Goal: Task Accomplishment & Management: Manage account settings

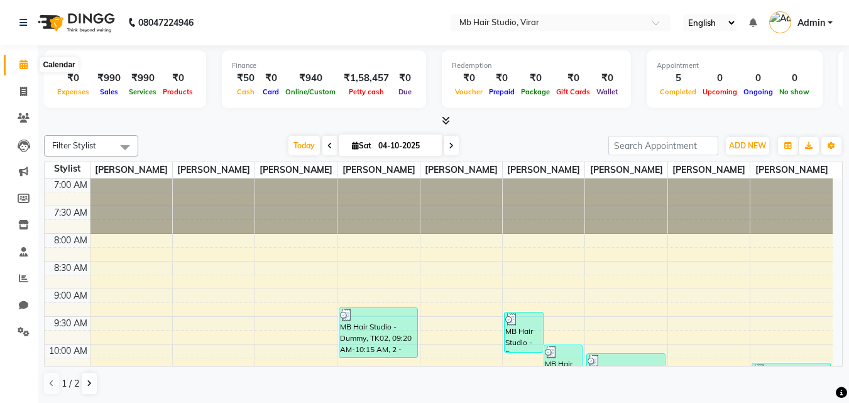
click at [23, 67] on icon at bounding box center [23, 64] width 8 height 9
click at [20, 95] on icon at bounding box center [23, 91] width 7 height 9
select select "7979"
select select "service"
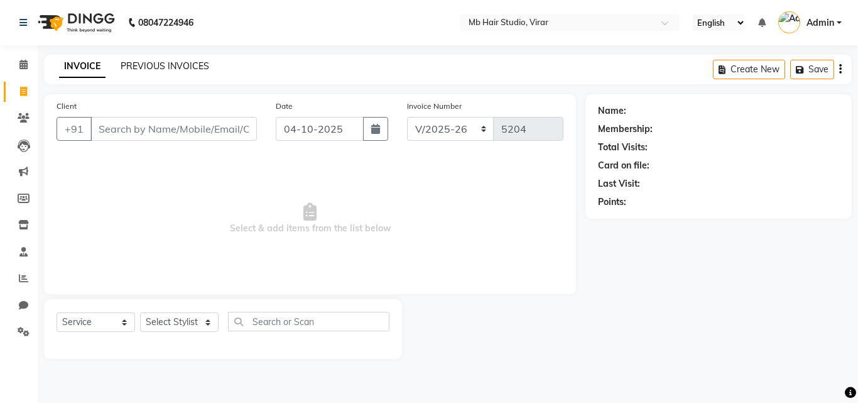
click at [157, 65] on link "PREVIOUS INVOICES" at bounding box center [165, 65] width 89 height 11
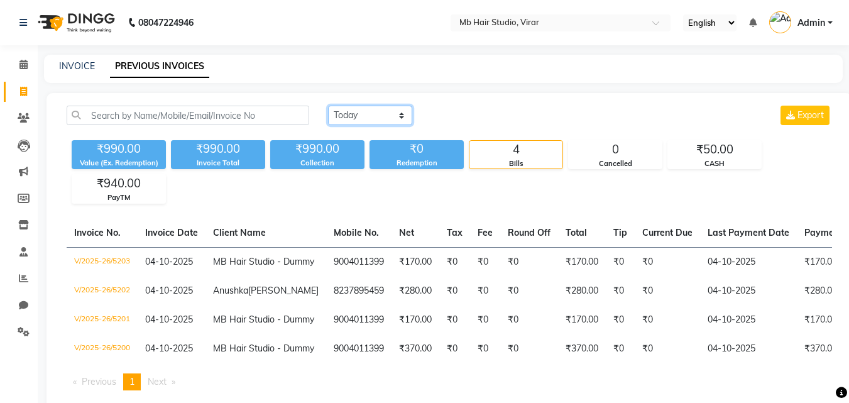
click at [361, 120] on select "[DATE] [DATE] Custom Range" at bounding box center [370, 115] width 84 height 19
click at [328, 106] on select "Today Yesterday Custom Range" at bounding box center [370, 115] width 84 height 19
click at [369, 112] on select "Today Yesterday Custom Range" at bounding box center [375, 115] width 94 height 19
click at [328, 106] on select "Today Yesterday Custom Range" at bounding box center [375, 115] width 94 height 19
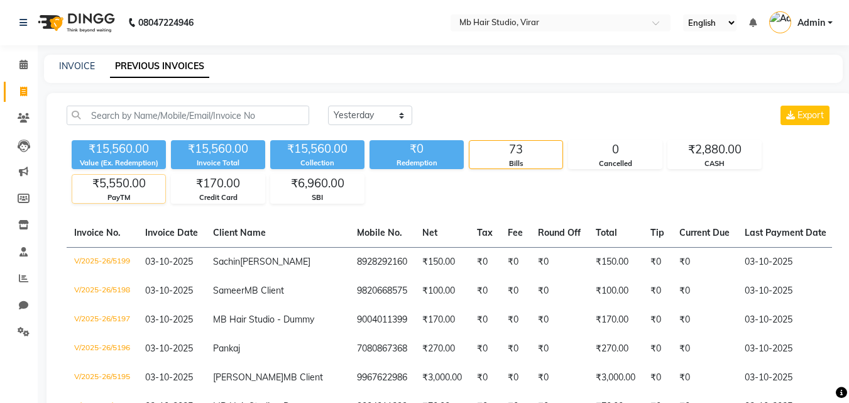
click at [122, 198] on div "PayTM" at bounding box center [118, 197] width 93 height 11
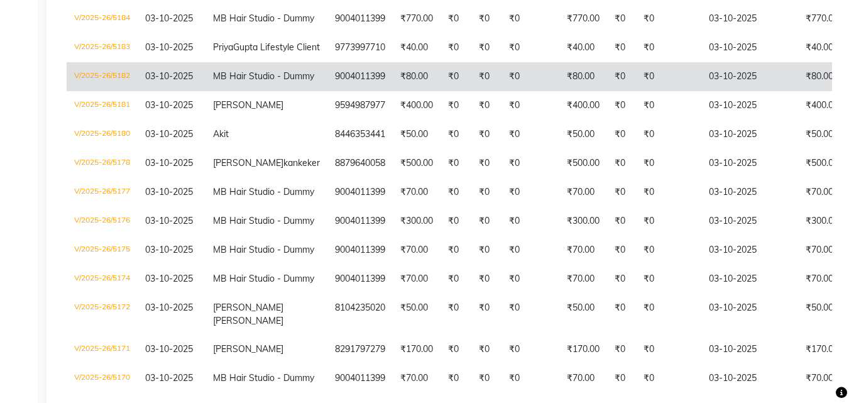
scroll to position [637, 0]
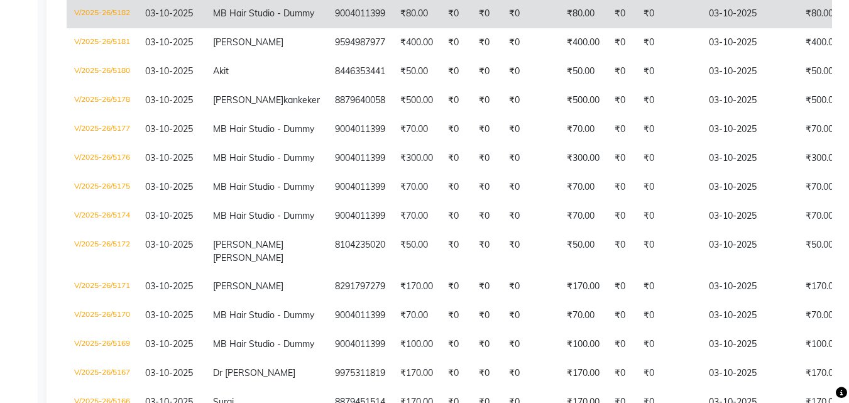
click at [559, 28] on td "₹80.00" at bounding box center [583, 13] width 48 height 29
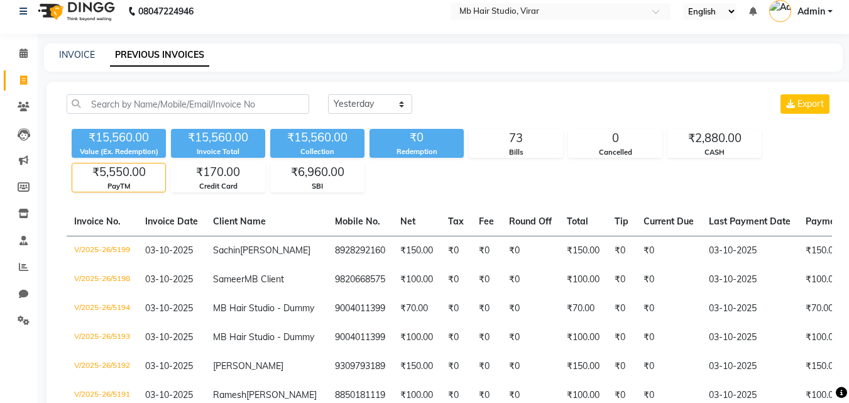
scroll to position [0, 0]
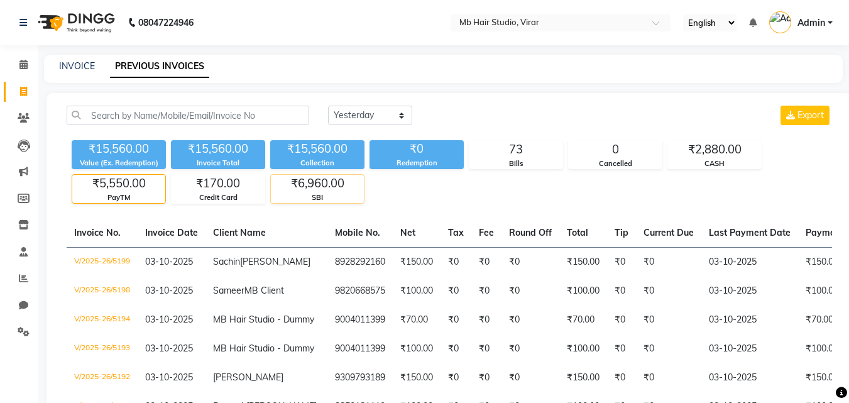
click at [300, 195] on div "SBI" at bounding box center [317, 197] width 93 height 11
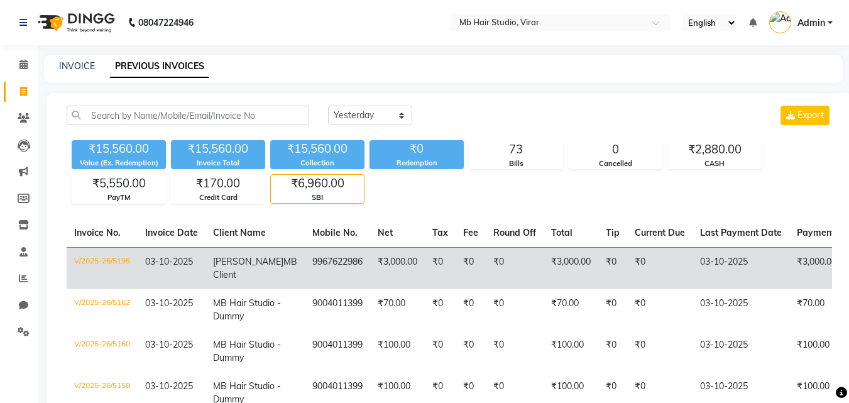
click at [627, 276] on td "₹0" at bounding box center [659, 268] width 65 height 42
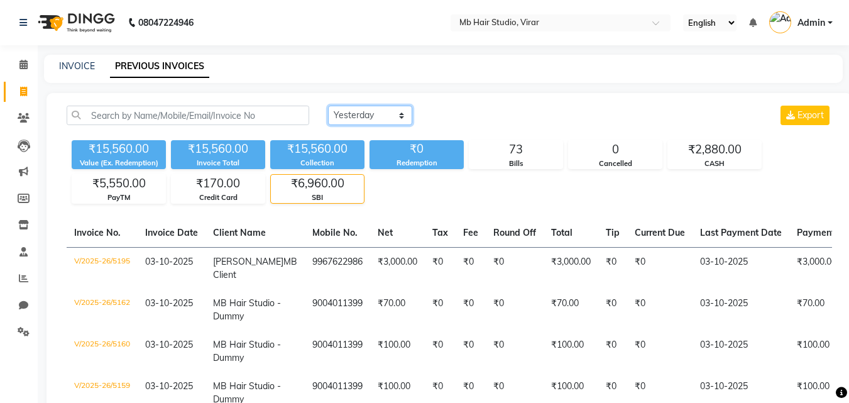
click at [353, 110] on select "Today Yesterday Custom Range" at bounding box center [370, 115] width 84 height 19
click at [328, 106] on select "Today Yesterday Custom Range" at bounding box center [370, 115] width 84 height 19
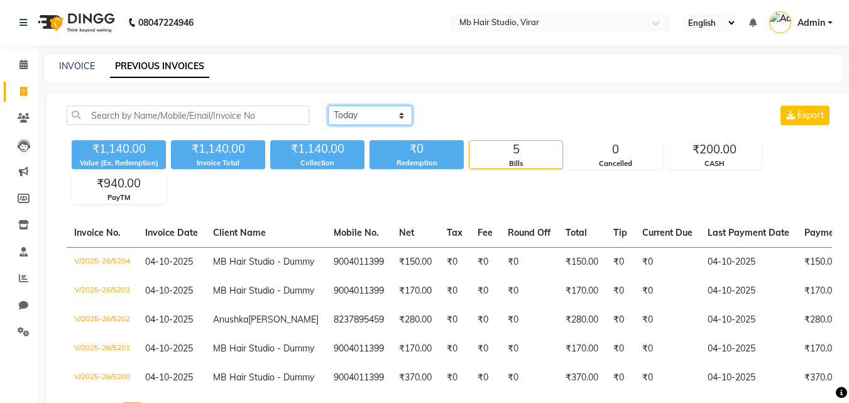
drag, startPoint x: 365, startPoint y: 117, endPoint x: 371, endPoint y: 124, distance: 9.8
click at [365, 117] on select "Today Yesterday Custom Range" at bounding box center [370, 115] width 84 height 19
select select "yesterday"
click at [328, 106] on select "Today Yesterday Custom Range" at bounding box center [370, 115] width 84 height 19
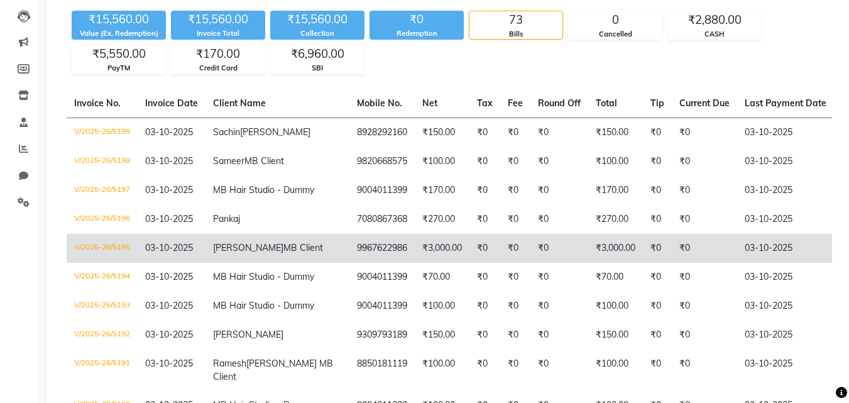
scroll to position [189, 0]
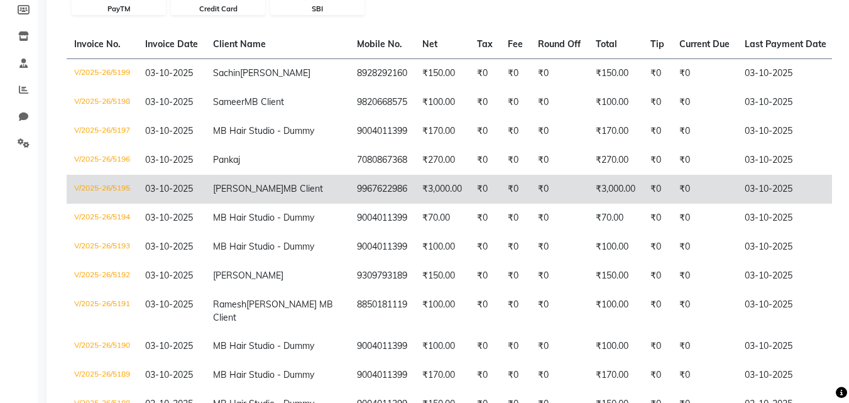
click at [737, 204] on td "03-10-2025" at bounding box center [785, 189] width 97 height 29
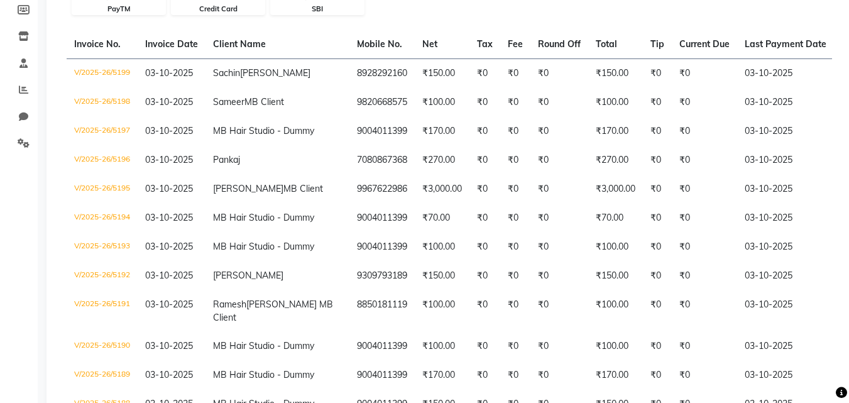
scroll to position [0, 0]
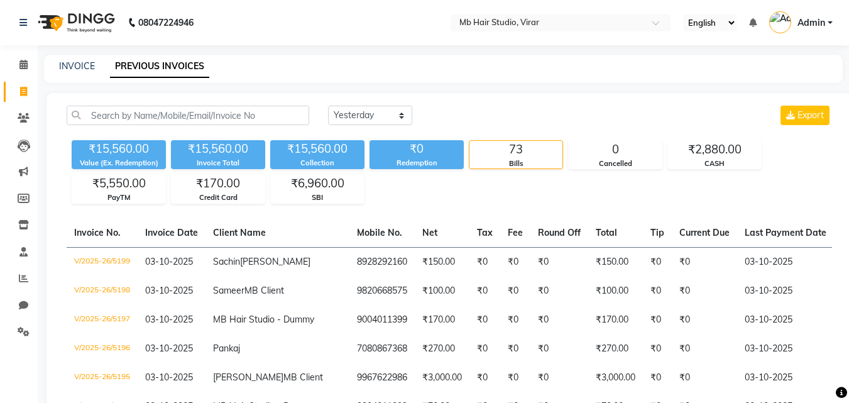
click at [234, 40] on nav "08047224946 Select Location × Mb Hair Studio, Virar English ENGLISH Español الع…" at bounding box center [424, 22] width 849 height 45
click at [26, 63] on icon at bounding box center [23, 64] width 8 height 9
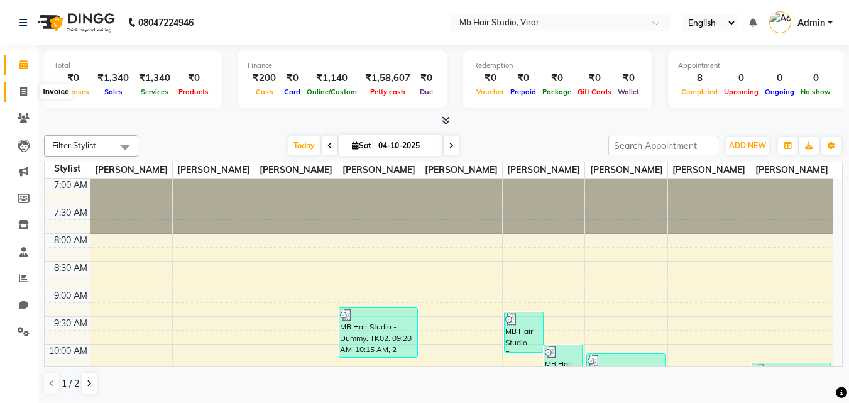
click at [24, 94] on icon at bounding box center [23, 91] width 7 height 9
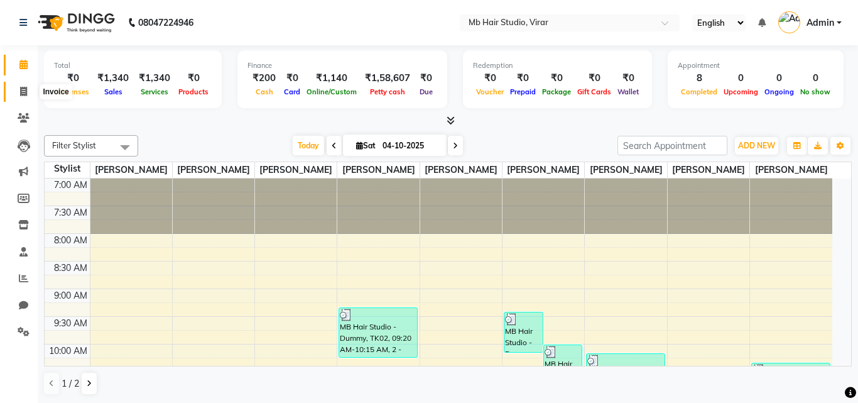
select select "7979"
select select "service"
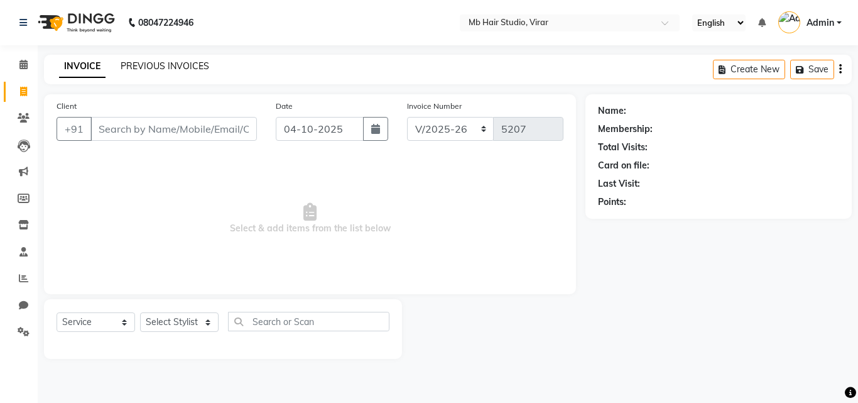
click at [164, 64] on link "PREVIOUS INVOICES" at bounding box center [165, 65] width 89 height 11
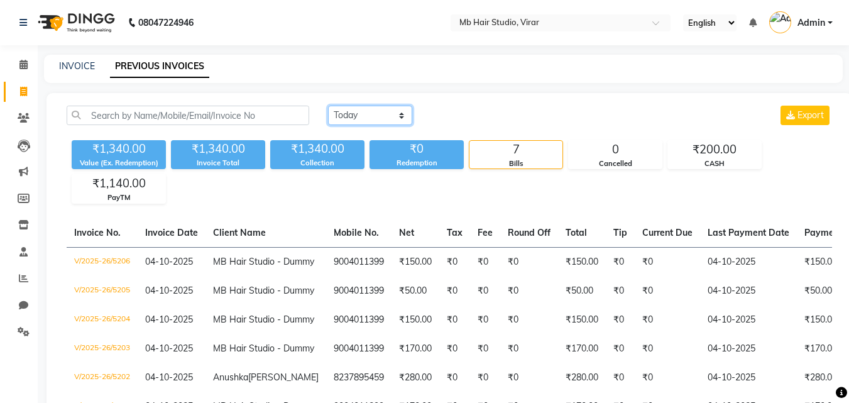
click at [363, 118] on select "Today Yesterday Custom Range" at bounding box center [370, 115] width 84 height 19
select select "yesterday"
click at [328, 106] on select "Today Yesterday Custom Range" at bounding box center [370, 115] width 84 height 19
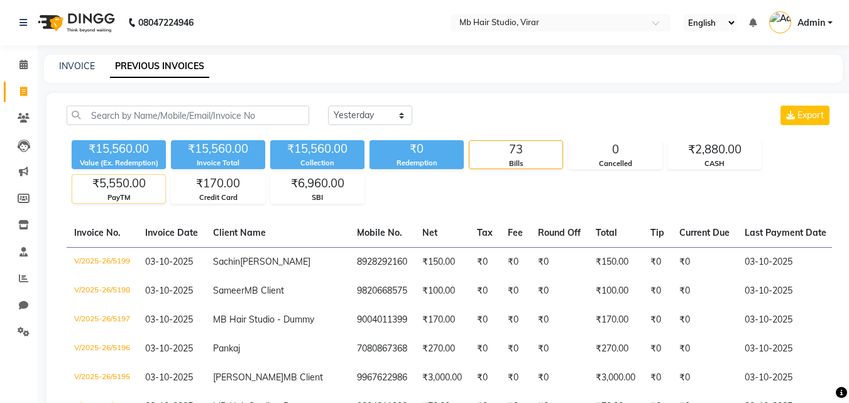
click at [132, 197] on div "PayTM" at bounding box center [118, 197] width 93 height 11
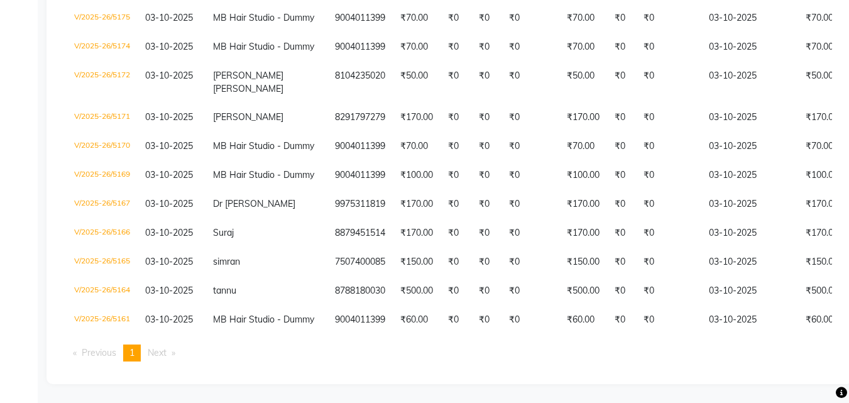
scroll to position [1265, 0]
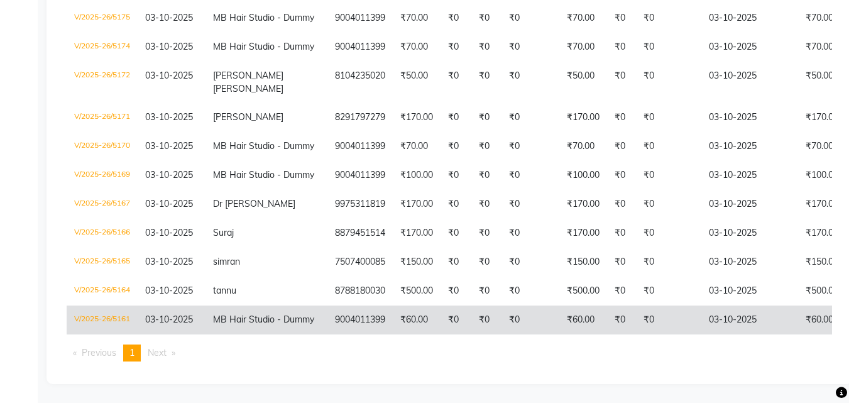
click at [559, 305] on td "₹60.00" at bounding box center [583, 319] width 48 height 29
click at [501, 305] on td "₹0" at bounding box center [530, 319] width 58 height 29
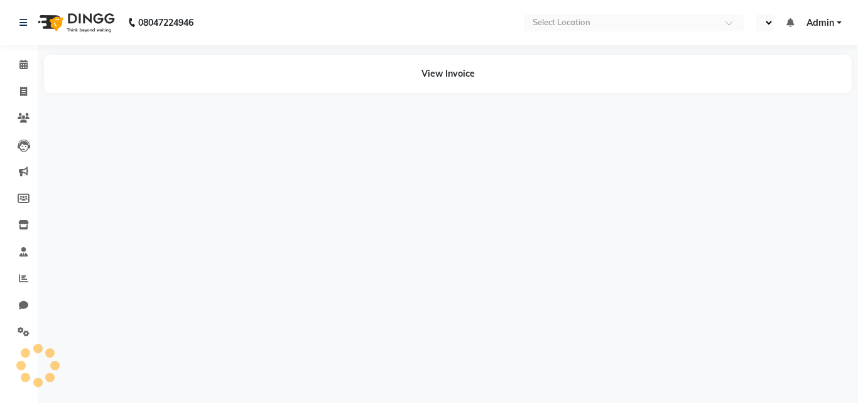
select select "en"
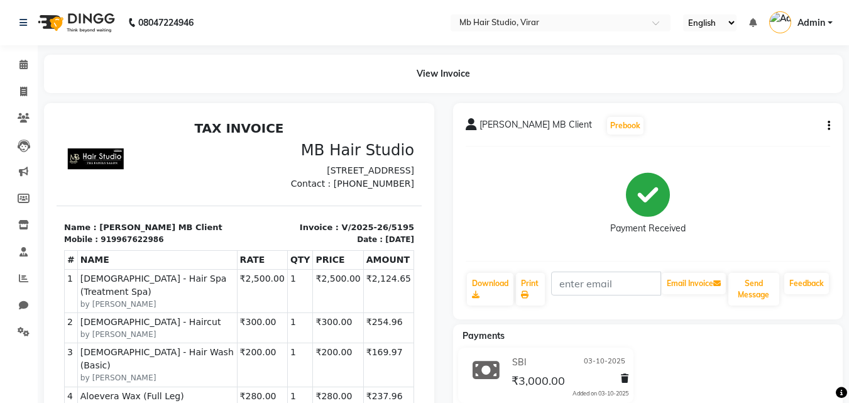
click at [828, 126] on icon "button" at bounding box center [829, 126] width 3 height 1
click at [756, 140] on div "Edit Invoice" at bounding box center [766, 142] width 86 height 16
select select "service"
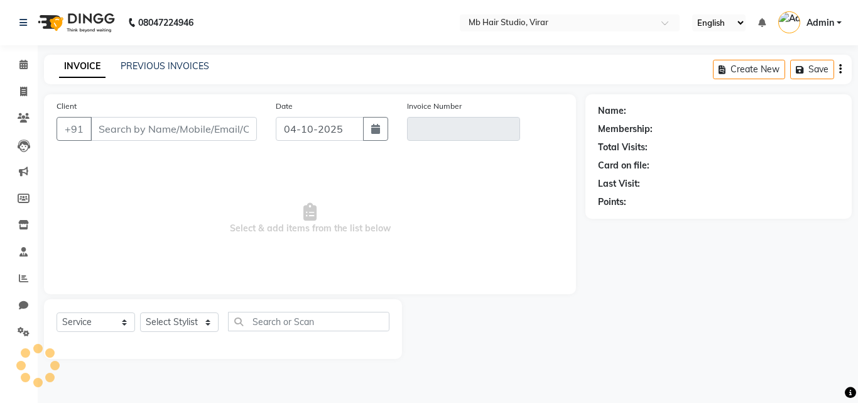
type input "9967622986"
type input "V/2025-26/5195"
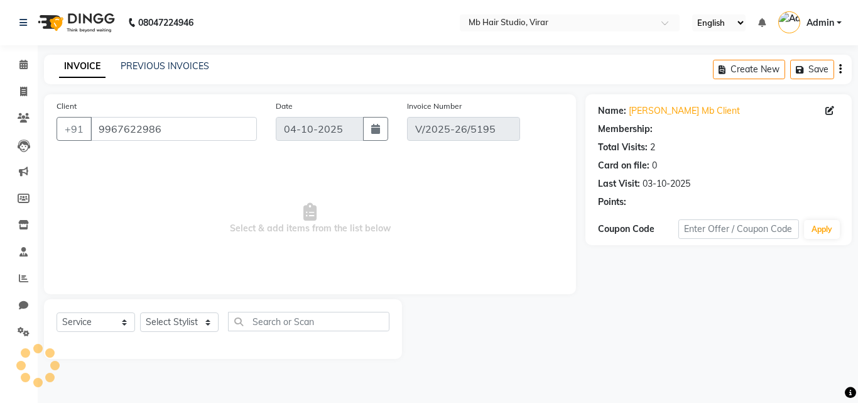
type input "03-10-2025"
select select "select"
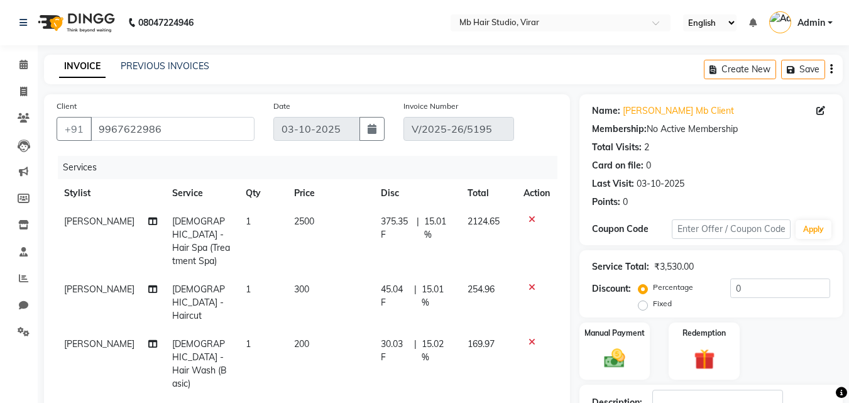
click at [390, 231] on span "375.35 F" at bounding box center [396, 228] width 31 height 26
select select "71939"
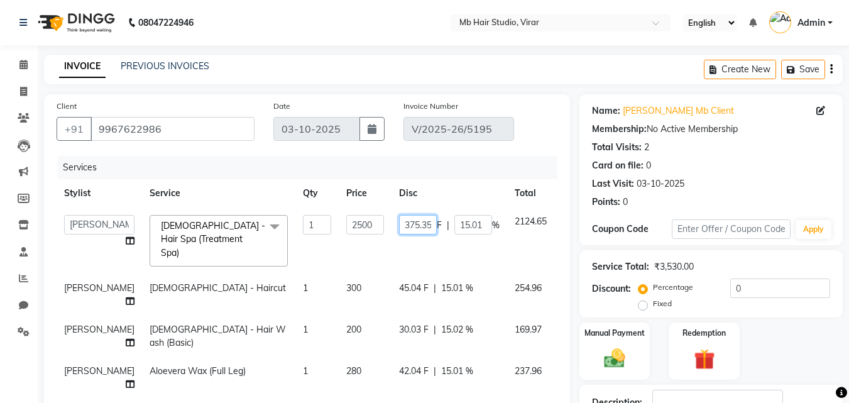
click at [399, 223] on input "375.35" at bounding box center [418, 224] width 38 height 19
type input "3"
type input "500"
click at [399, 282] on span "45.04 F" at bounding box center [414, 288] width 30 height 13
select select "71939"
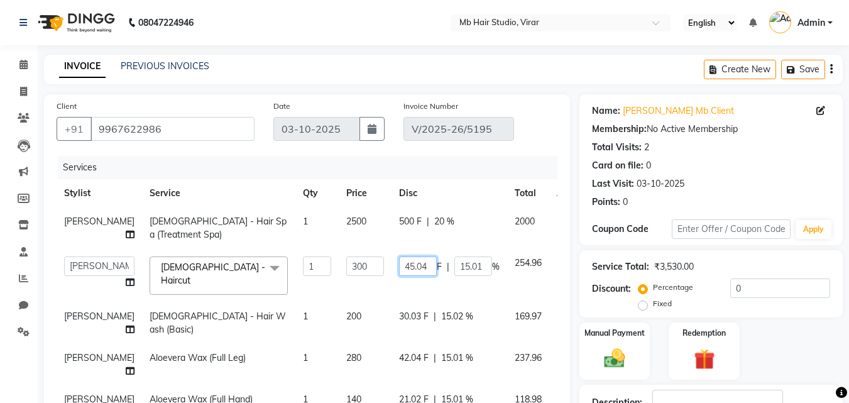
click at [399, 266] on input "45.04" at bounding box center [418, 265] width 38 height 19
type input "4"
type input "0"
click at [391, 301] on tbody "Mahendra Sharma Female - Hair Spa (Treatment Spa) 1 2500 500 F | 20 % 2000 Ashv…" at bounding box center [324, 379] width 534 height 344
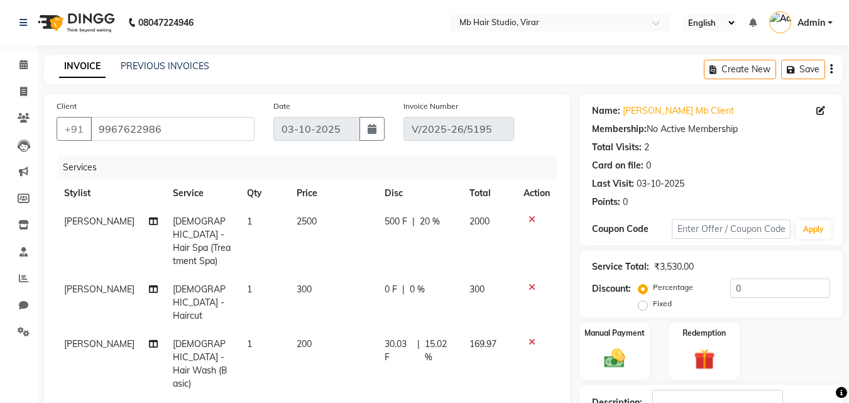
click at [390, 337] on span "30.03 F" at bounding box center [399, 350] width 28 height 26
select select "71939"
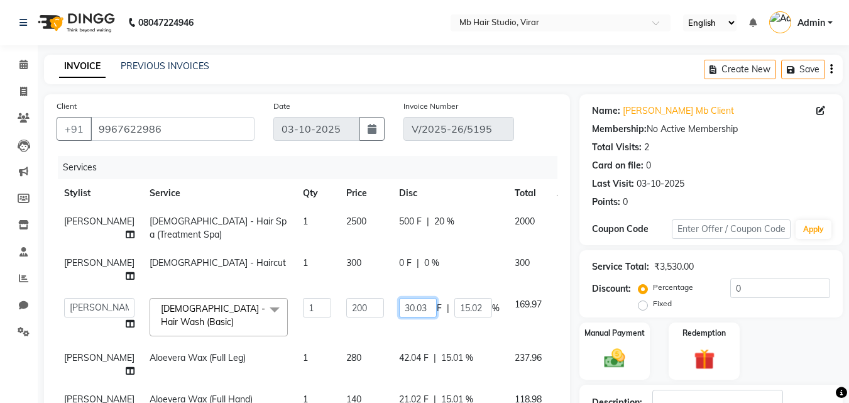
click at [399, 309] on input "30.03" at bounding box center [418, 307] width 38 height 19
drag, startPoint x: 375, startPoint y: 307, endPoint x: 407, endPoint y: 307, distance: 32.7
click at [407, 307] on input "30.03" at bounding box center [418, 307] width 38 height 19
type input "0"
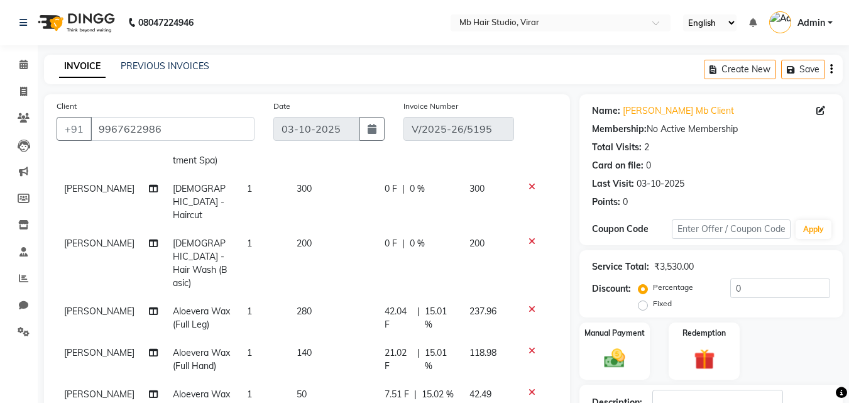
scroll to position [114, 0]
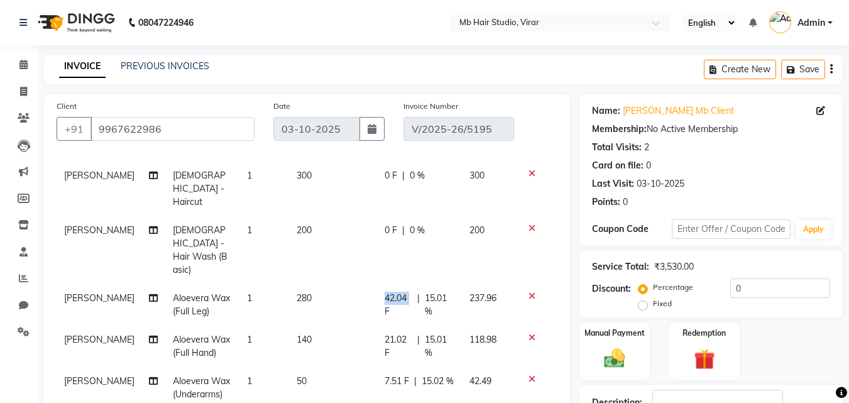
drag, startPoint x: 373, startPoint y: 256, endPoint x: 375, endPoint y: 241, distance: 15.3
click at [385, 292] on span "42.04 F" at bounding box center [399, 305] width 28 height 26
select select "74612"
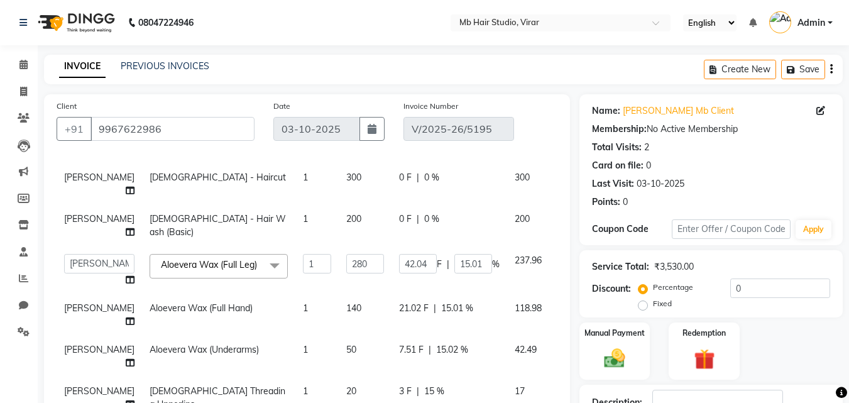
scroll to position [101, 0]
click at [399, 254] on input "42.04" at bounding box center [418, 263] width 38 height 19
type input "4"
type input "0"
click at [399, 302] on span "21.02 F" at bounding box center [414, 308] width 30 height 13
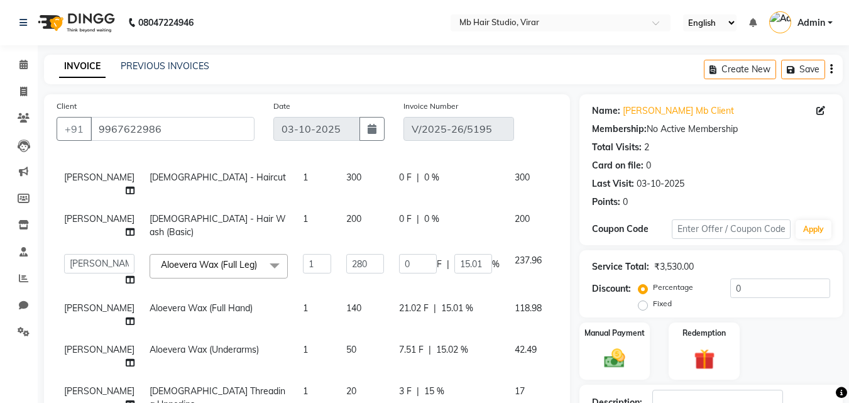
select select "74612"
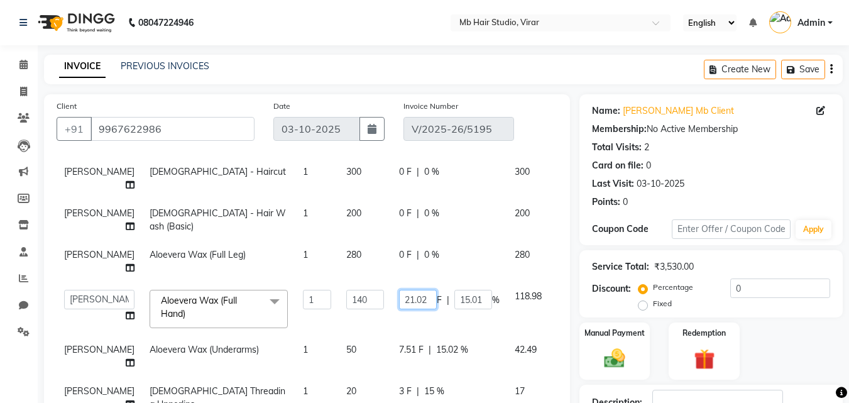
click at [399, 290] on input "21.02" at bounding box center [418, 299] width 38 height 19
type input "2"
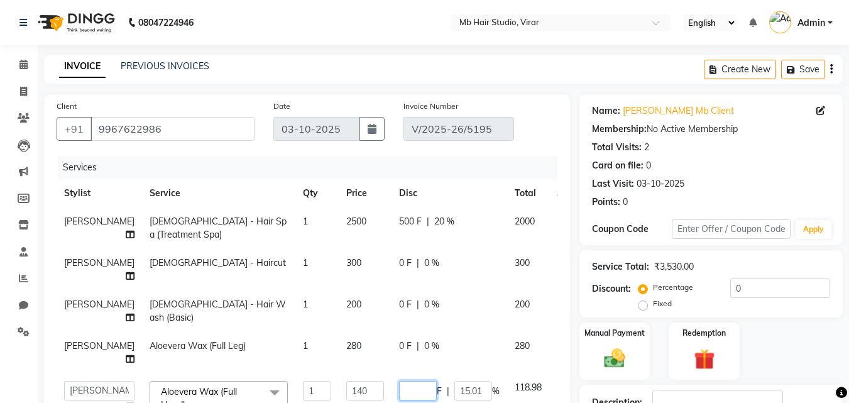
type input "0"
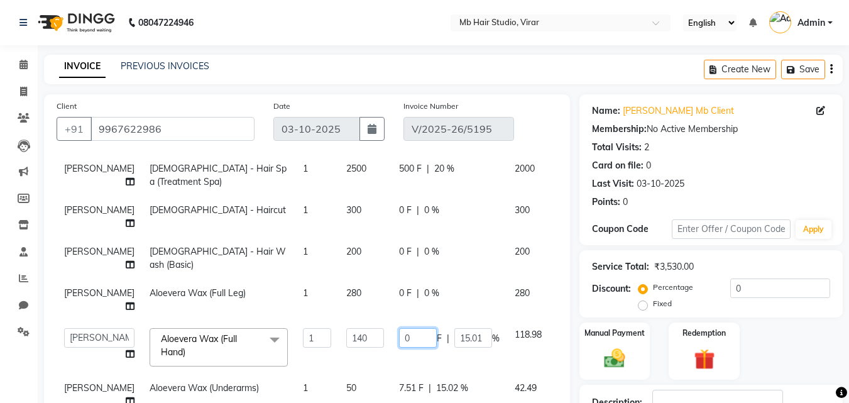
scroll to position [101, 0]
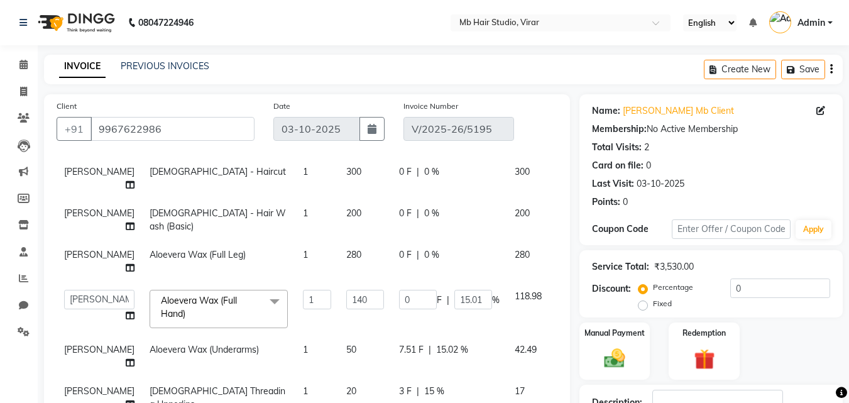
click at [399, 343] on span "7.51 F" at bounding box center [411, 349] width 25 height 13
select select "74612"
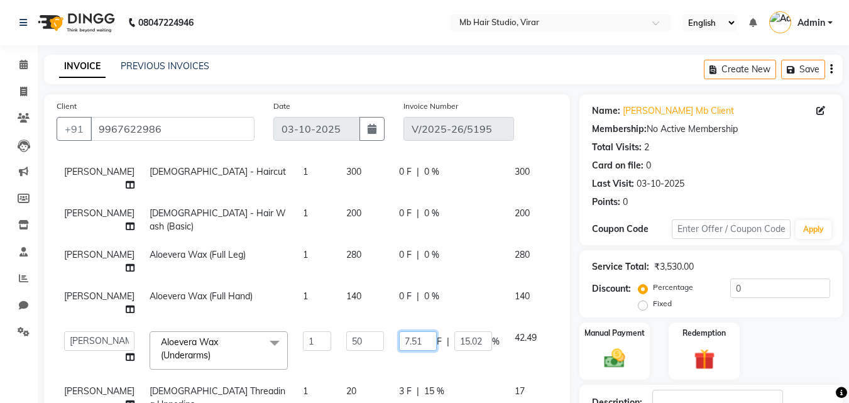
click at [399, 334] on input "7.51" at bounding box center [418, 340] width 38 height 19
click at [399, 333] on input "7.51" at bounding box center [418, 340] width 38 height 19
type input "7"
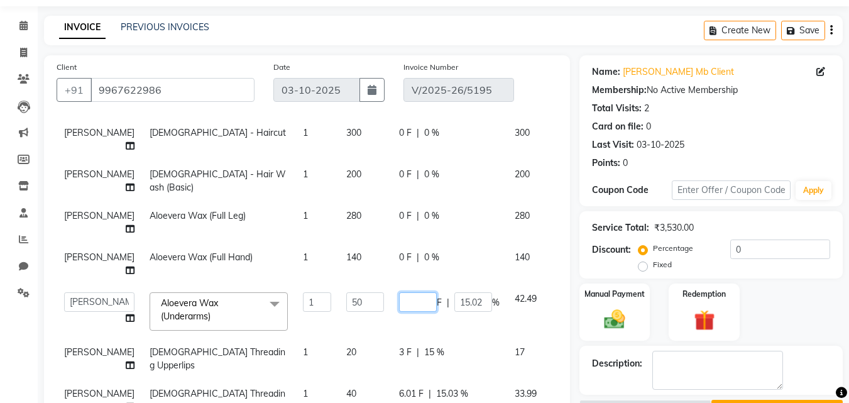
scroll to position [126, 0]
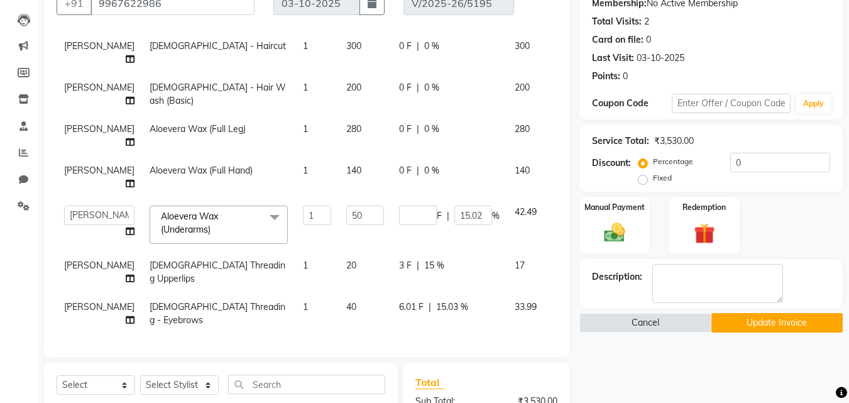
click at [391, 256] on td "3 F | 15 %" at bounding box center [449, 271] width 116 height 41
select select "74612"
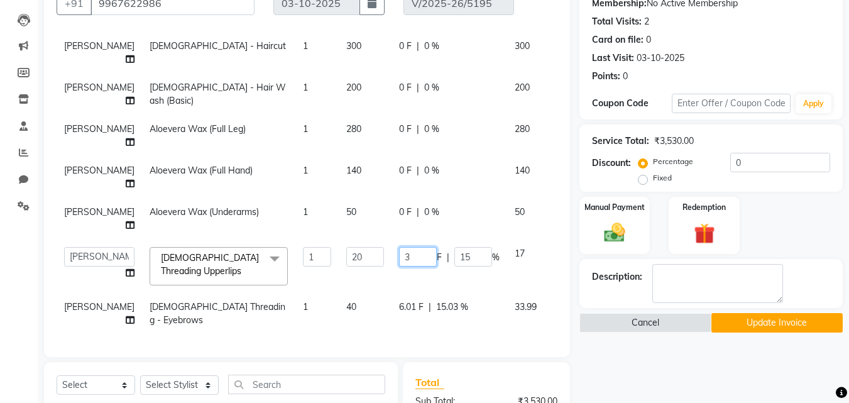
click at [399, 252] on input "3" at bounding box center [418, 256] width 38 height 19
click at [399, 300] on span "6.01 F" at bounding box center [411, 306] width 25 height 13
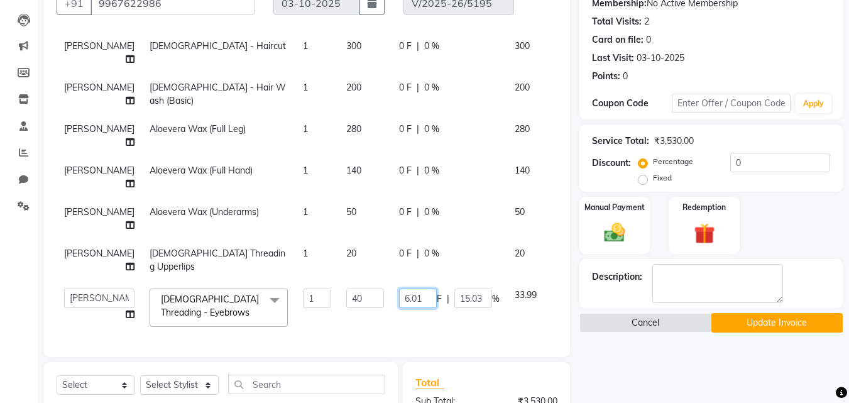
click at [399, 288] on input "6.01" at bounding box center [418, 297] width 38 height 19
type input "6"
type input "0"
click at [648, 370] on div "Name: Shital Mb Client Membership: No Active Membership Total Visits: 2 Card on…" at bounding box center [715, 264] width 273 height 591
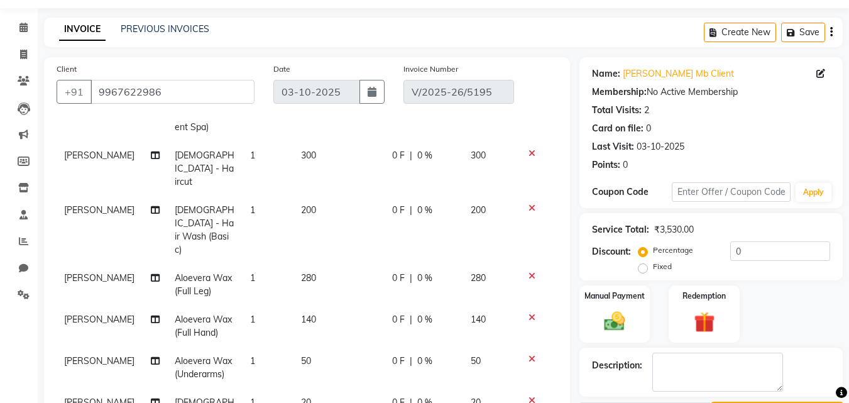
scroll to position [115, 0]
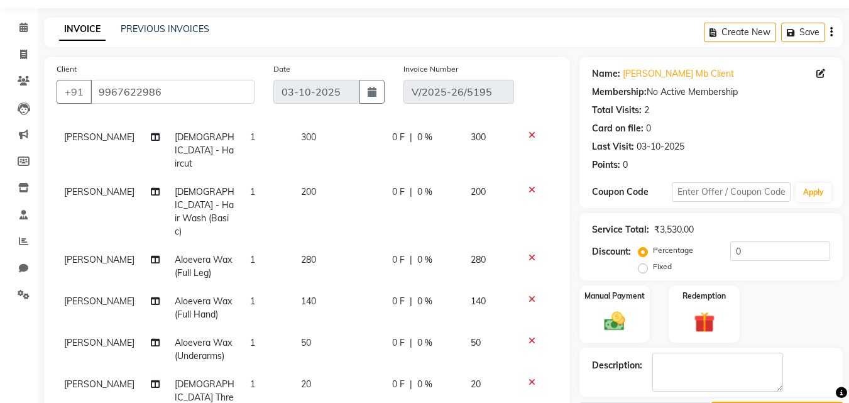
click at [392, 253] on span "0 F" at bounding box center [398, 259] width 13 height 13
select select "74612"
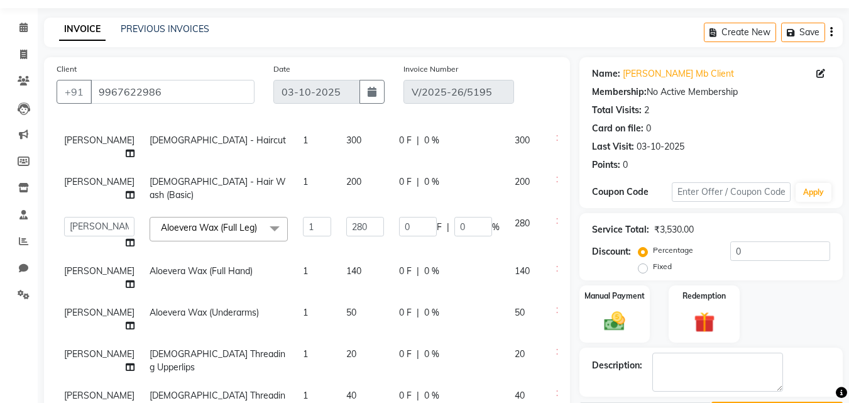
scroll to position [101, 0]
click at [399, 217] on input "0" at bounding box center [418, 226] width 38 height 19
type input "30"
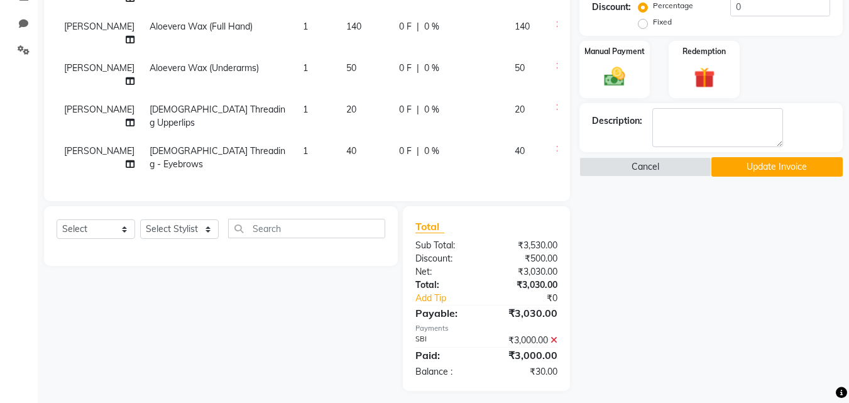
scroll to position [288, 0]
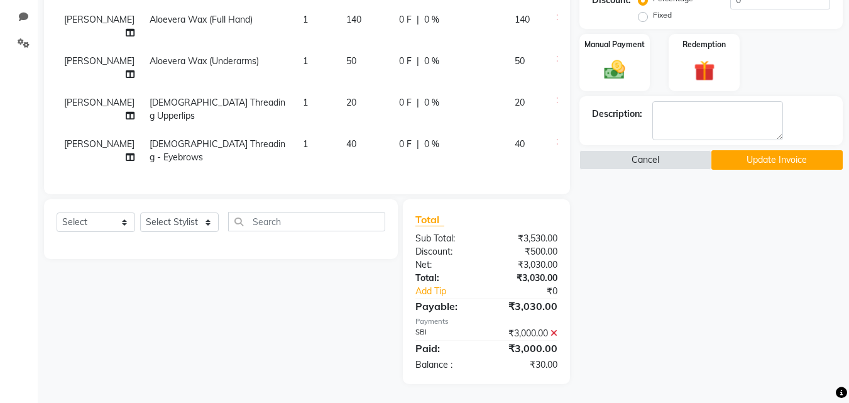
click at [701, 273] on div "Name: Shital Mb Client Membership: No Active Membership Total Visits: 2 Card on…" at bounding box center [715, 95] width 273 height 578
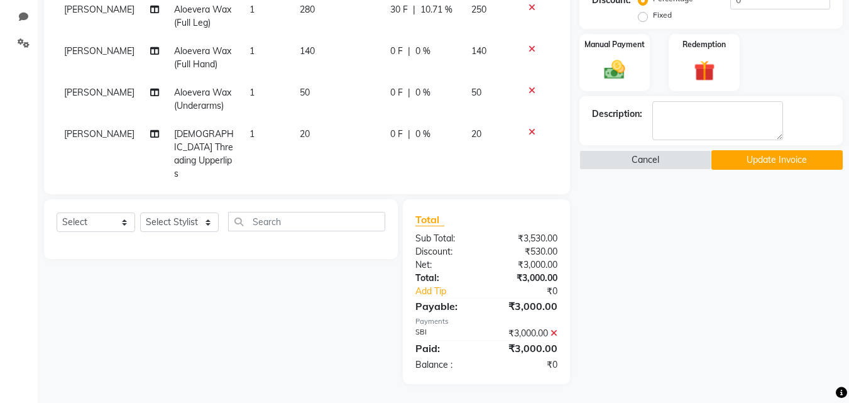
click at [783, 160] on button "Update Invoice" at bounding box center [776, 159] width 131 height 19
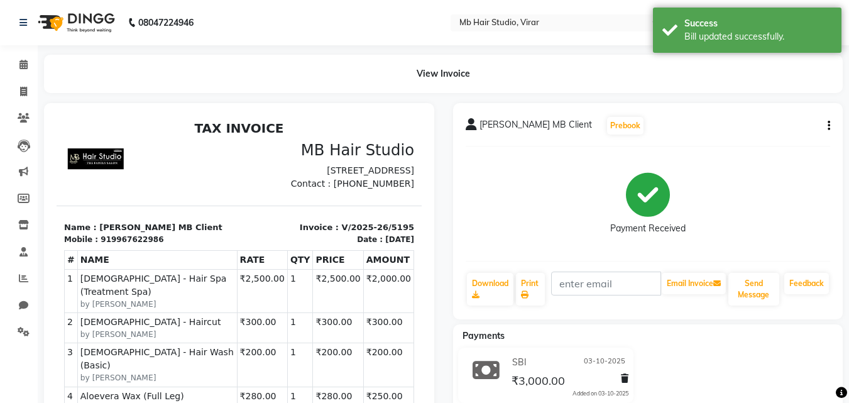
select select "service"
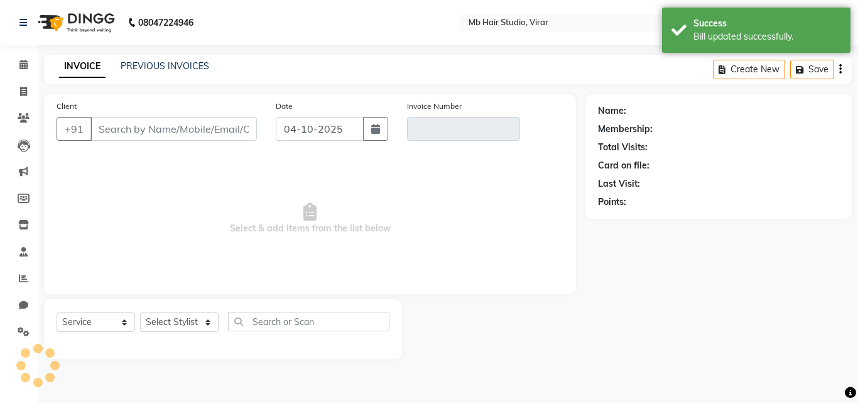
type input "9967622986"
type input "V/2025-26/5195"
type input "03-10-2025"
select select "select"
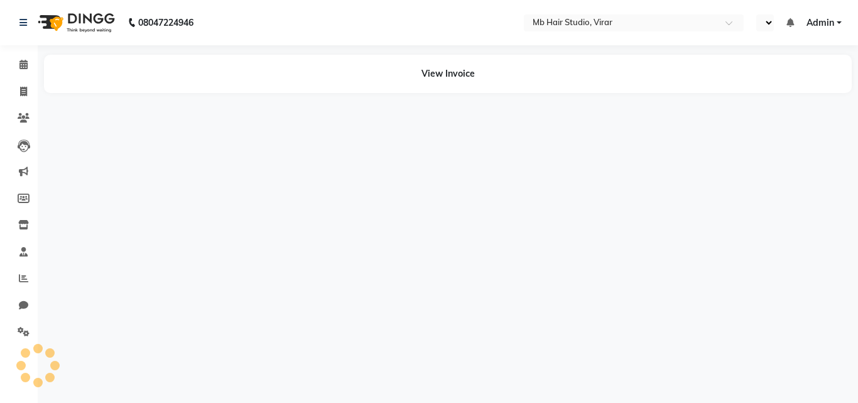
select select "en"
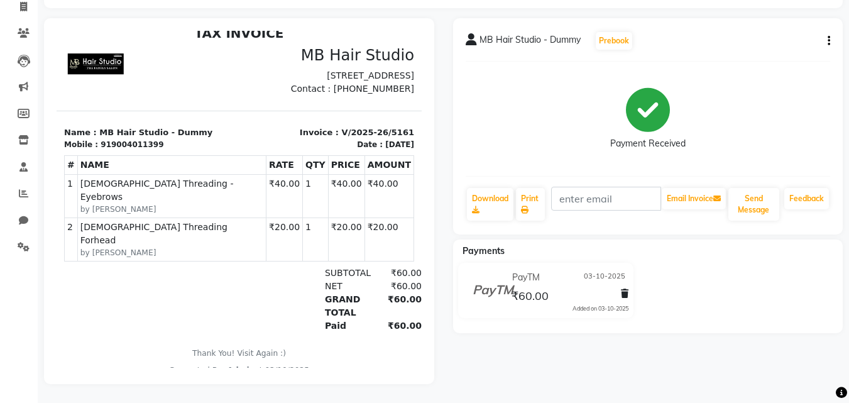
scroll to position [94, 0]
click at [830, 27] on div "MB Hair Studio - Dummy Prebook Payment Received Download Print Email Invoice Se…" at bounding box center [648, 126] width 390 height 216
click at [829, 41] on icon "button" at bounding box center [829, 41] width 3 height 1
click at [792, 49] on div "Edit Invoice" at bounding box center [766, 57] width 86 height 16
select select "service"
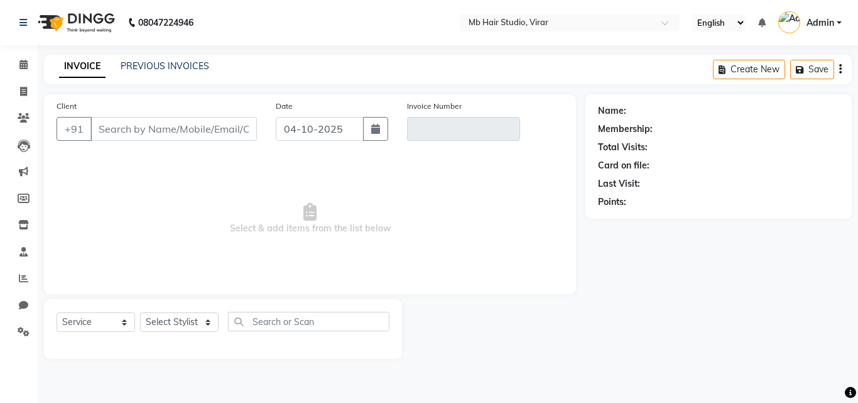
type input "9004011399"
type input "V/2025-26/5161"
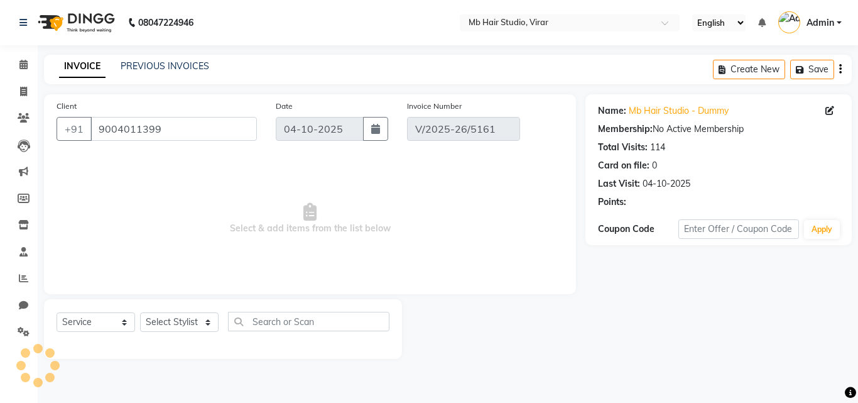
type input "03-10-2025"
select select "select"
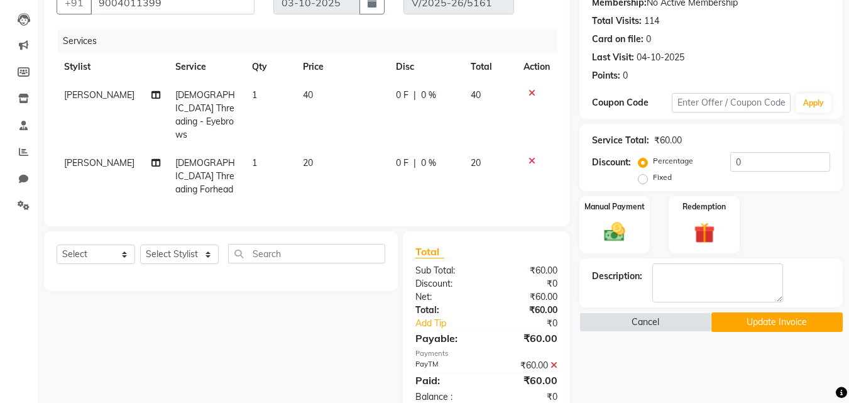
scroll to position [128, 0]
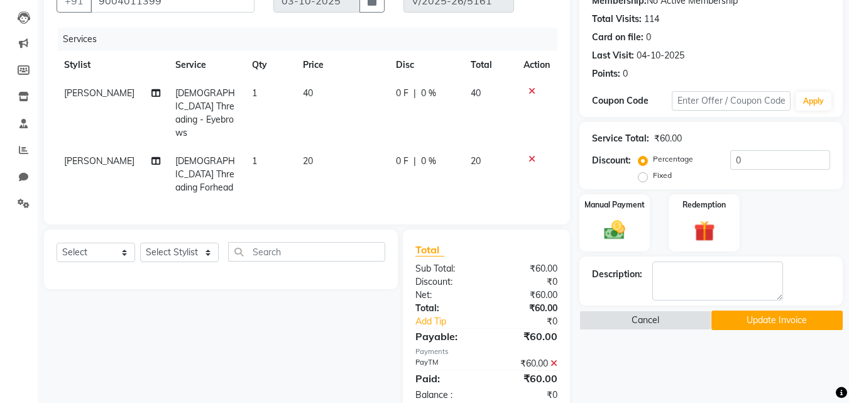
click at [556, 359] on icon at bounding box center [553, 363] width 7 height 9
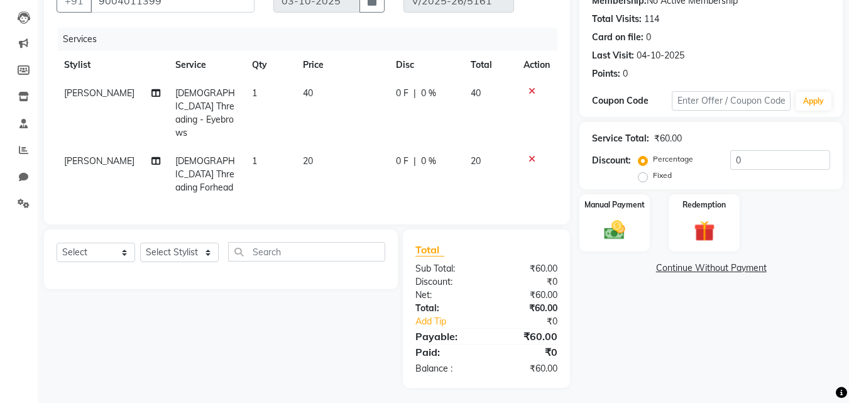
scroll to position [102, 0]
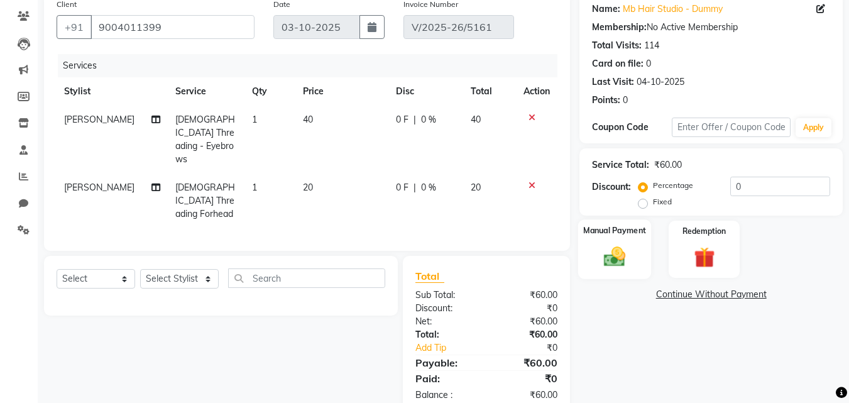
click at [627, 261] on img at bounding box center [614, 256] width 35 height 25
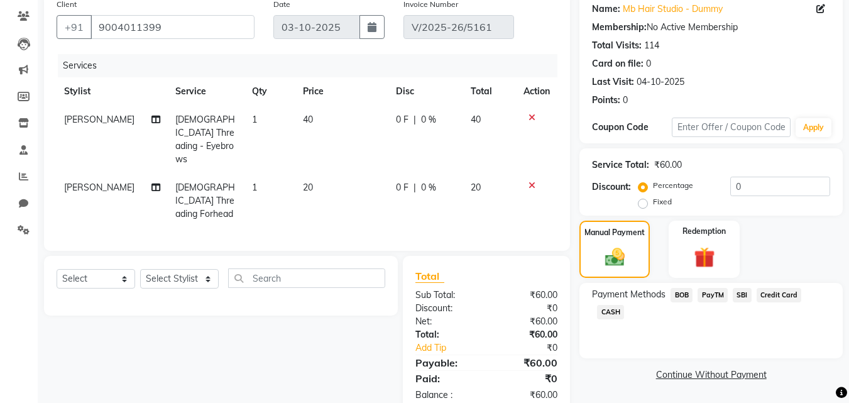
click at [745, 292] on span "SBI" at bounding box center [742, 295] width 19 height 14
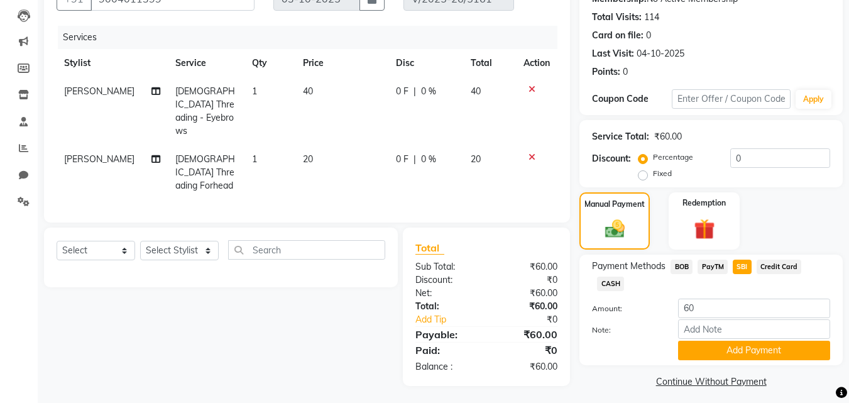
scroll to position [137, 0]
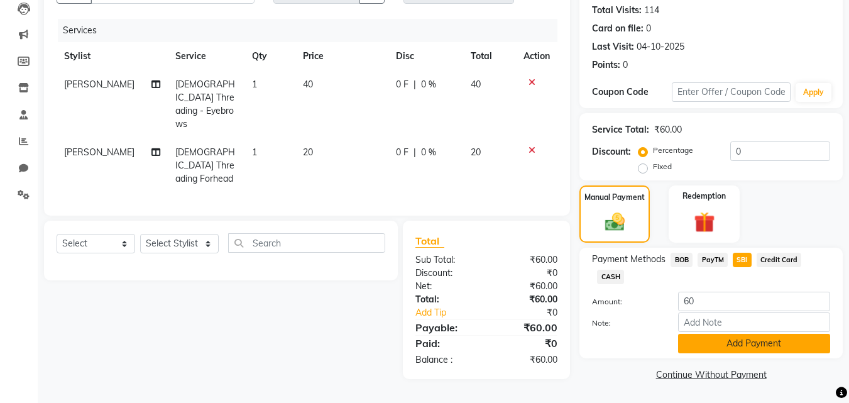
click at [784, 344] on button "Add Payment" at bounding box center [754, 343] width 152 height 19
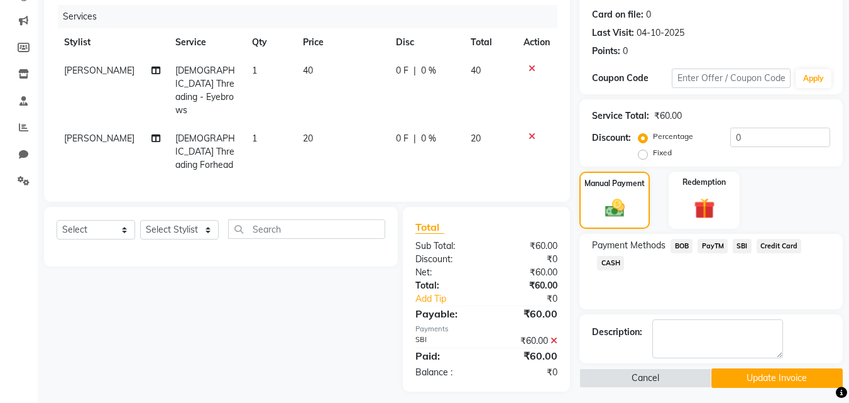
scroll to position [155, 0]
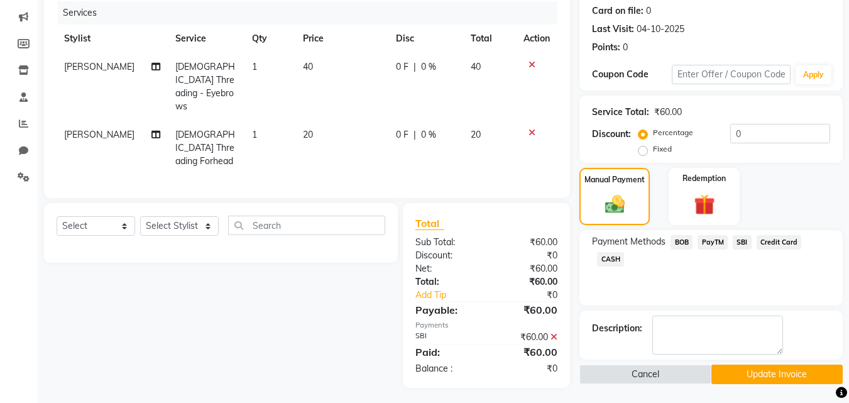
click at [798, 373] on button "Update Invoice" at bounding box center [776, 373] width 131 height 19
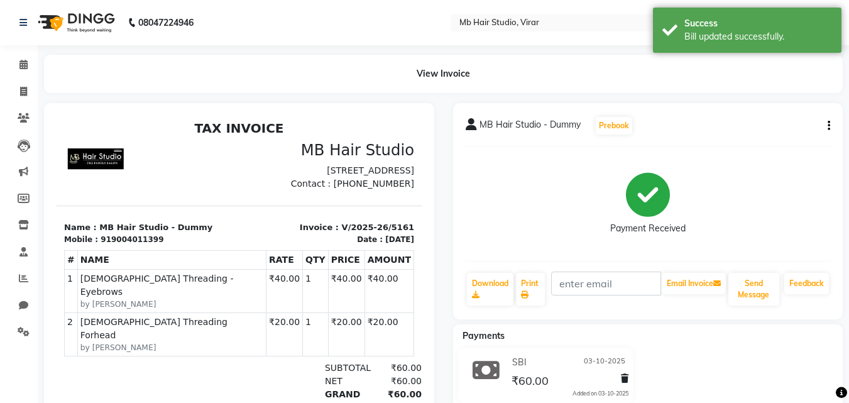
select select "service"
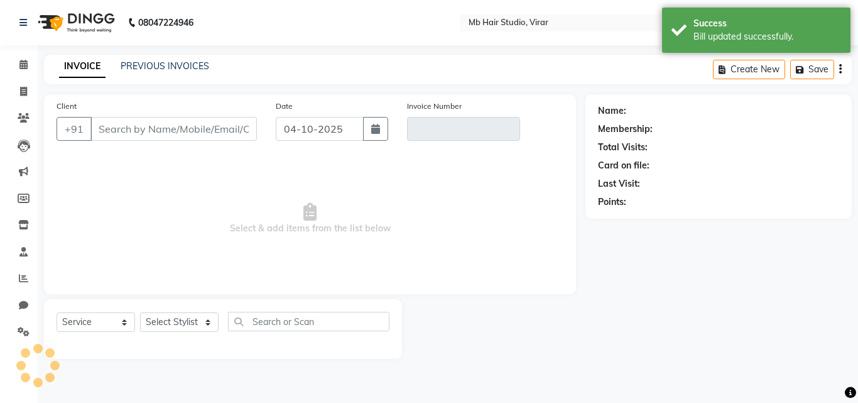
type input "9004011399"
type input "V/2025-26/5161"
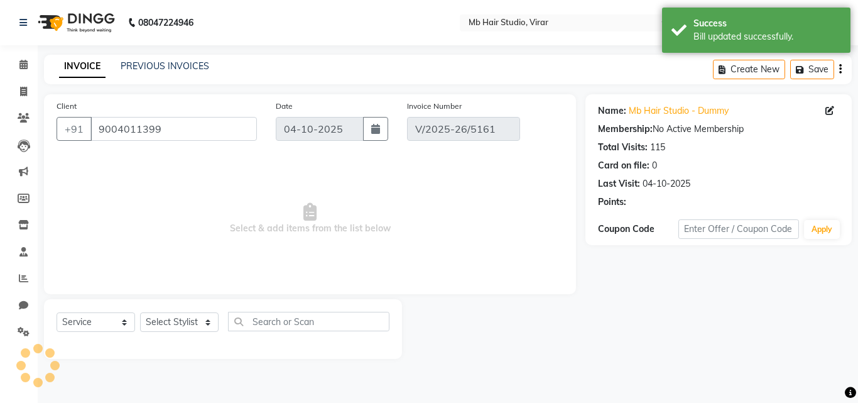
type input "03-10-2025"
select select "select"
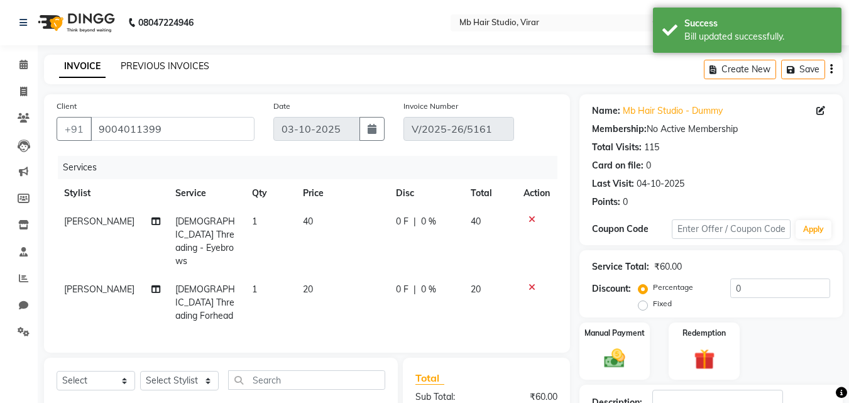
click at [191, 66] on link "PREVIOUS INVOICES" at bounding box center [165, 65] width 89 height 11
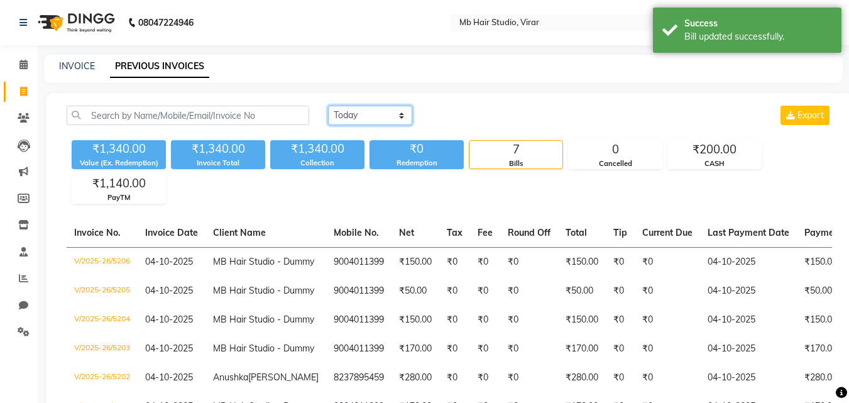
click at [386, 112] on select "Today Yesterday Custom Range" at bounding box center [370, 115] width 84 height 19
click at [328, 106] on select "Today Yesterday Custom Range" at bounding box center [370, 115] width 84 height 19
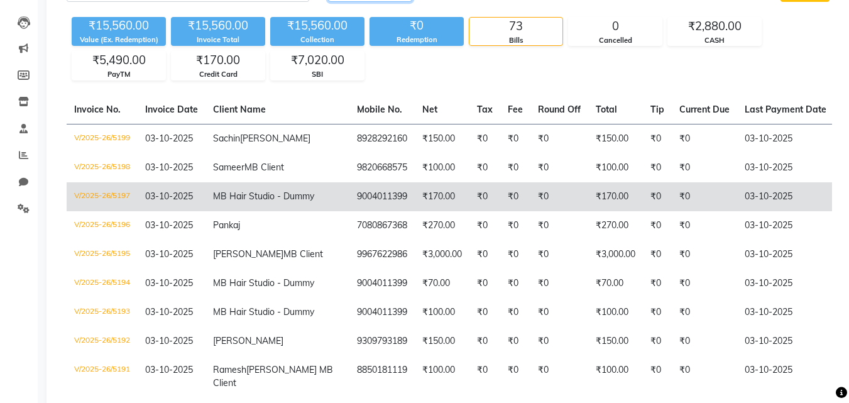
scroll to position [126, 0]
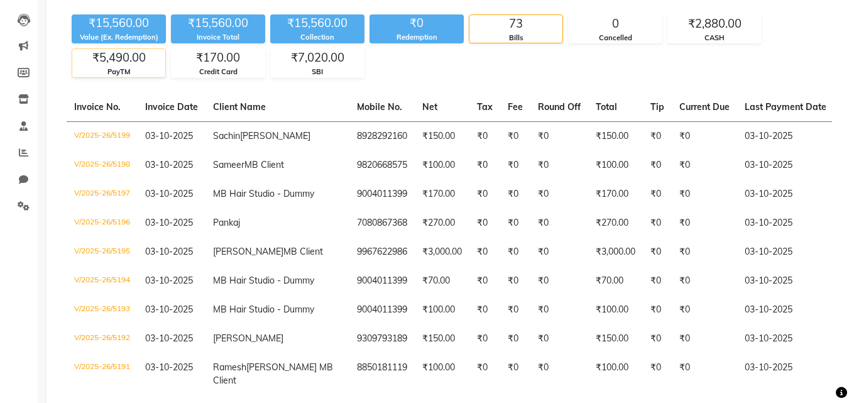
click at [120, 62] on div "₹5,490.00" at bounding box center [118, 58] width 93 height 18
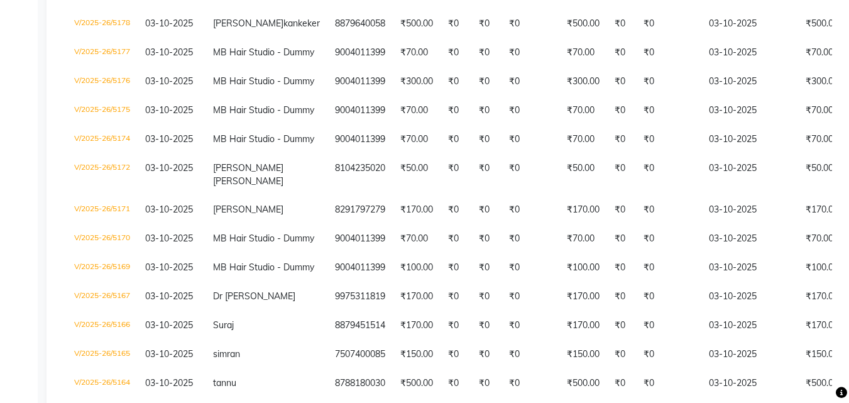
scroll to position [691, 0]
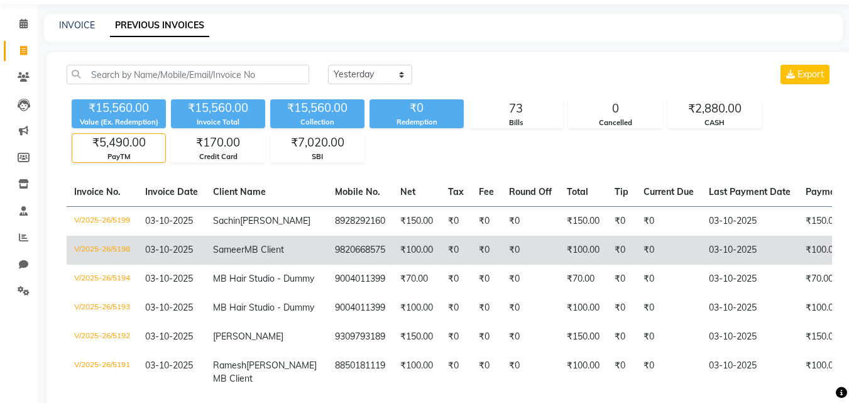
scroll to position [63, 0]
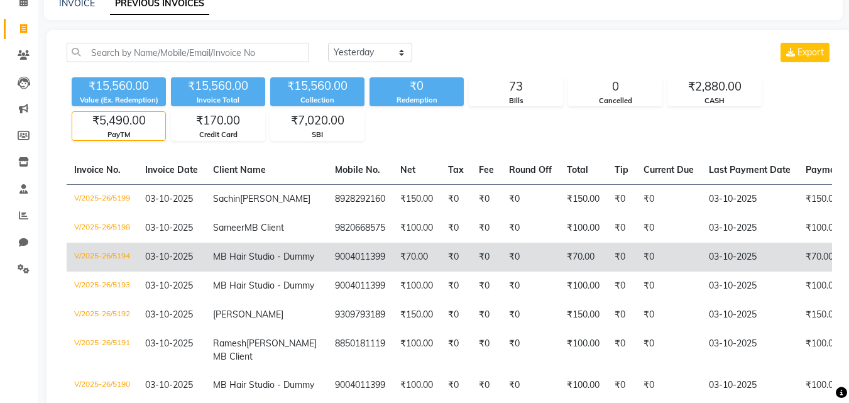
click at [559, 271] on td "₹70.00" at bounding box center [583, 257] width 48 height 29
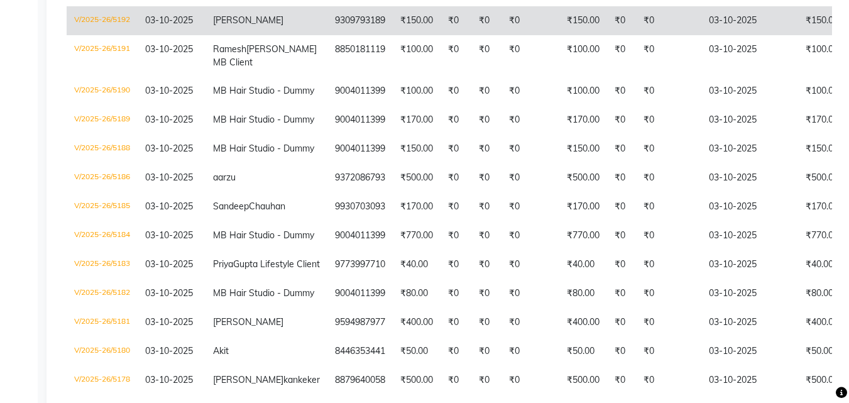
scroll to position [377, 0]
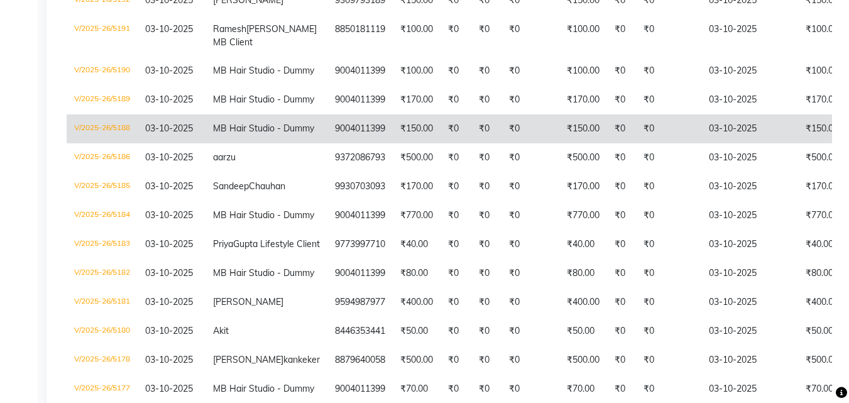
click at [559, 143] on td "₹150.00" at bounding box center [583, 128] width 48 height 29
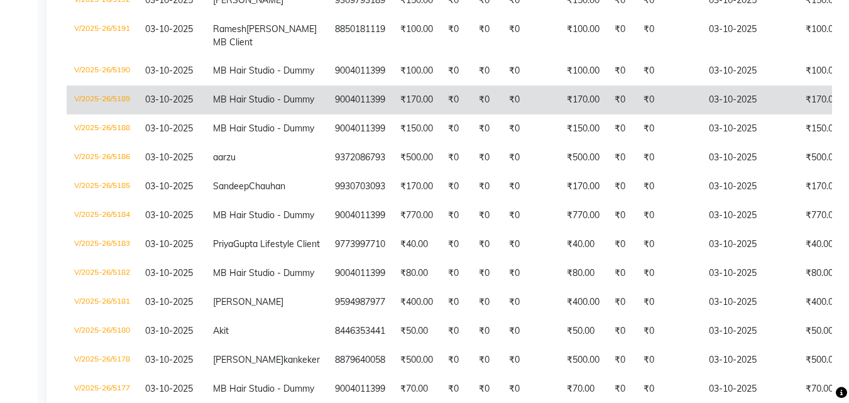
scroll to position [0, 0]
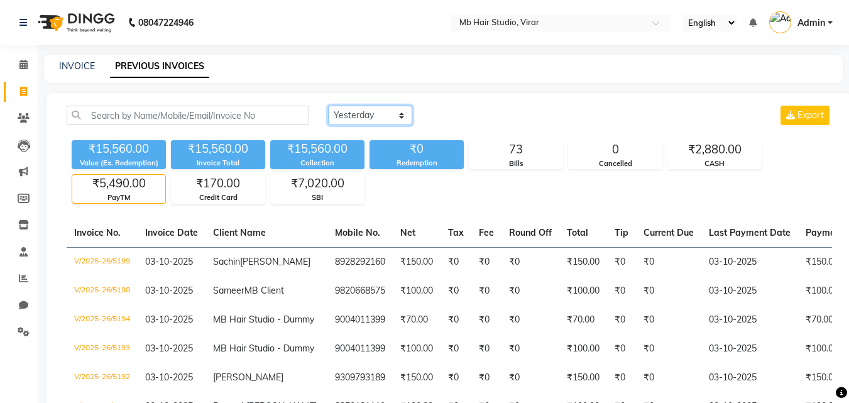
click at [364, 118] on select "Today Yesterday Custom Range" at bounding box center [370, 115] width 84 height 19
click at [328, 106] on select "Today Yesterday Custom Range" at bounding box center [370, 115] width 84 height 19
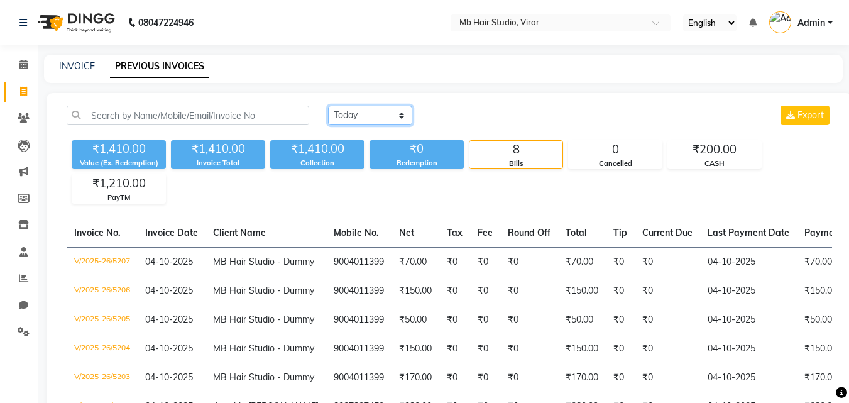
click at [368, 108] on select "Today Yesterday Custom Range" at bounding box center [370, 115] width 84 height 19
click at [328, 106] on select "Today Yesterday Custom Range" at bounding box center [370, 115] width 84 height 19
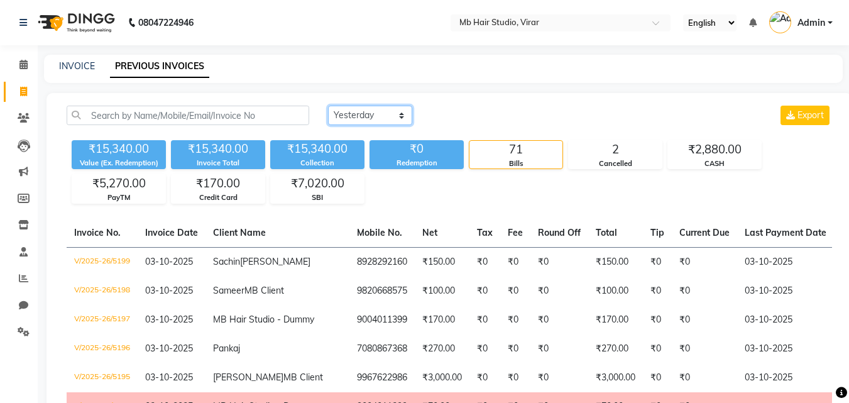
click at [343, 109] on select "Today Yesterday Custom Range" at bounding box center [370, 115] width 84 height 19
click at [328, 106] on select "Today Yesterday Custom Range" at bounding box center [370, 115] width 84 height 19
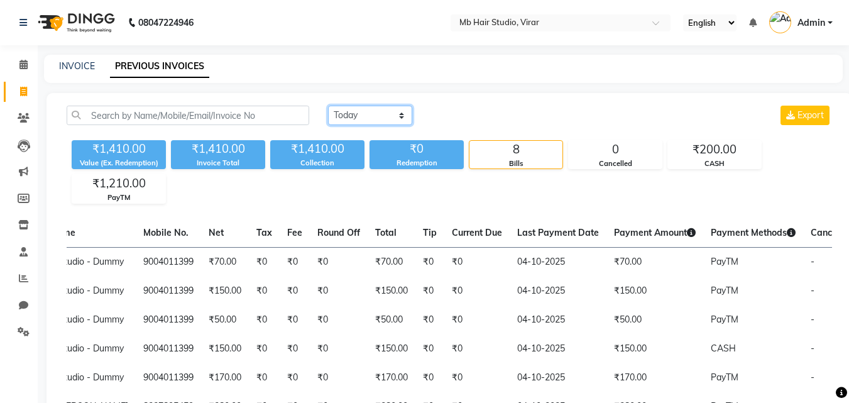
click at [346, 117] on select "Today Yesterday Custom Range" at bounding box center [370, 115] width 84 height 19
click at [328, 106] on select "Today Yesterday Custom Range" at bounding box center [370, 115] width 84 height 19
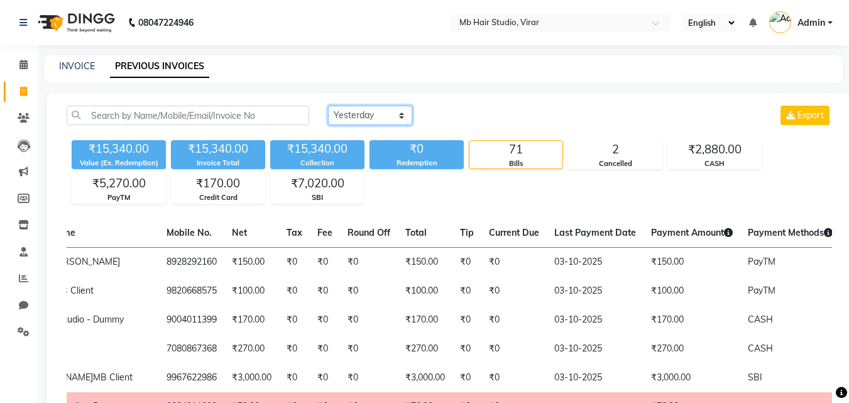
click at [358, 118] on select "Today Yesterday Custom Range" at bounding box center [370, 115] width 84 height 19
select select "today"
click at [328, 106] on select "Today Yesterday Custom Range" at bounding box center [370, 115] width 84 height 19
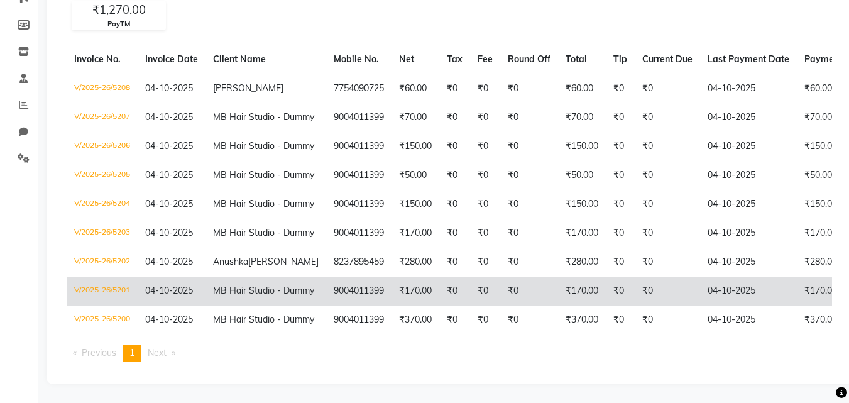
scroll to position [251, 0]
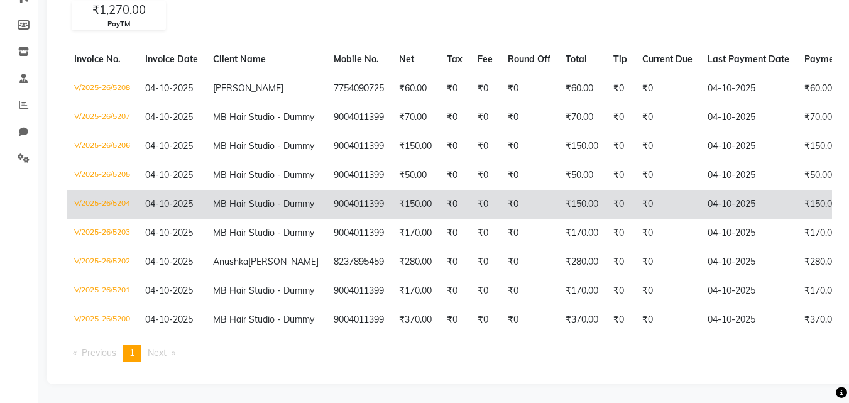
click at [797, 219] on td "₹150.00" at bounding box center [845, 204] width 97 height 29
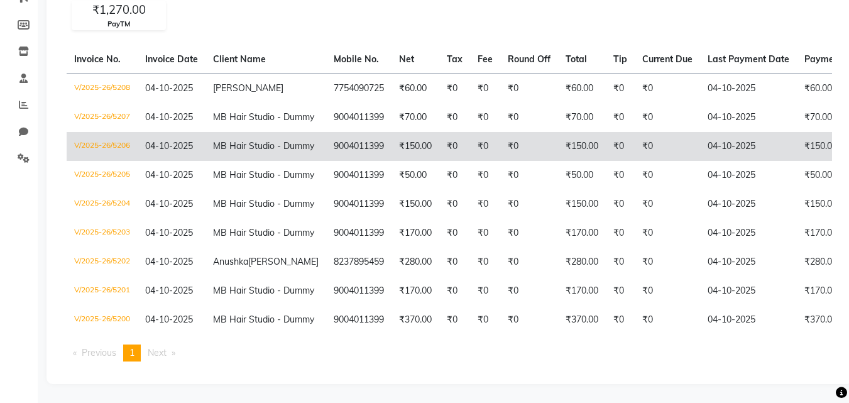
click at [797, 161] on td "₹150.00" at bounding box center [845, 146] width 97 height 29
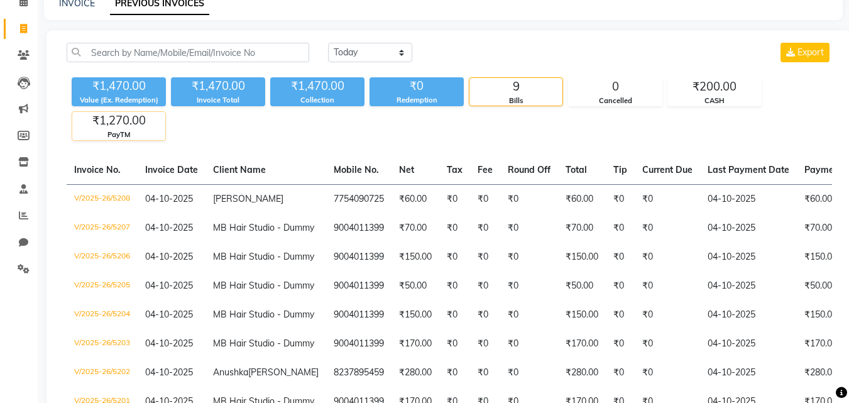
scroll to position [0, 0]
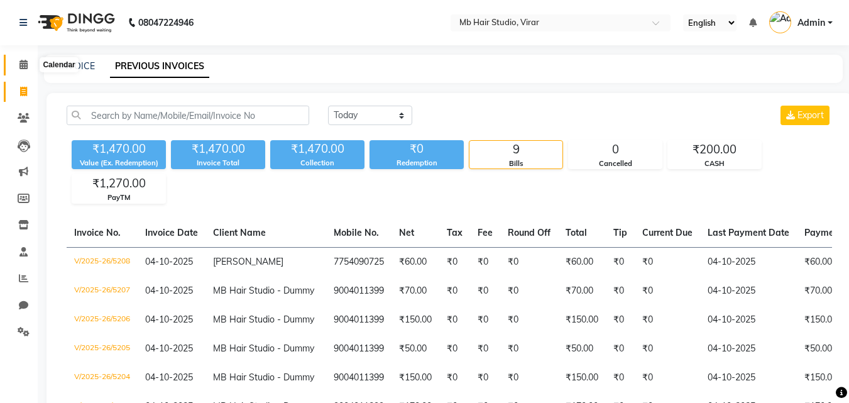
click at [23, 63] on icon at bounding box center [23, 64] width 8 height 9
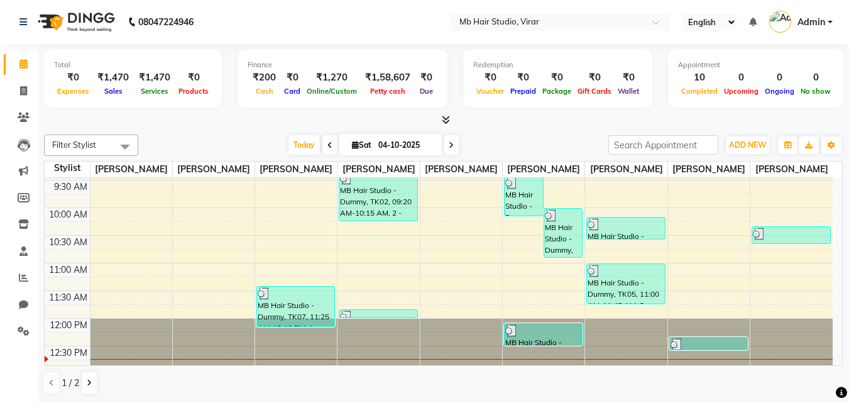
scroll to position [157, 0]
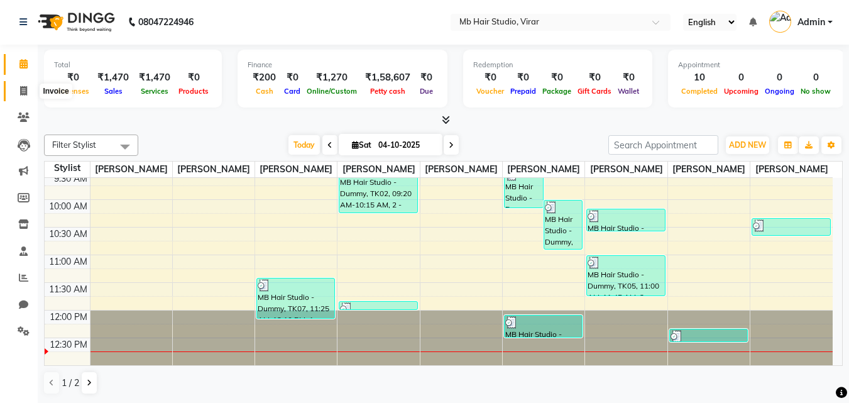
click at [31, 89] on span at bounding box center [24, 91] width 22 height 14
select select "7979"
select select "service"
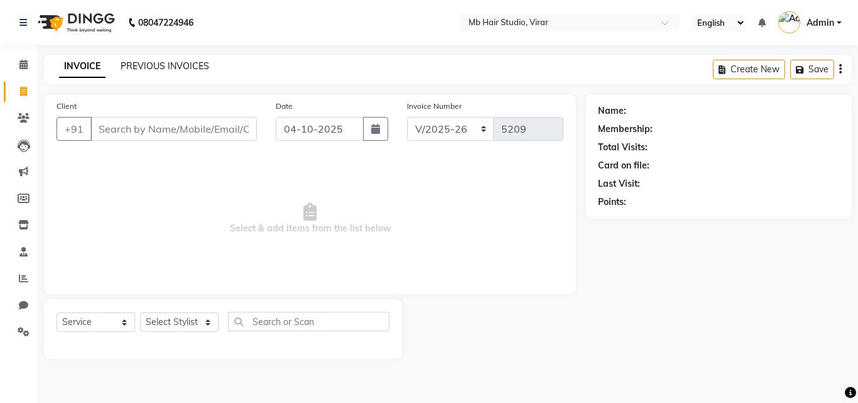
click at [192, 68] on link "PREVIOUS INVOICES" at bounding box center [165, 65] width 89 height 11
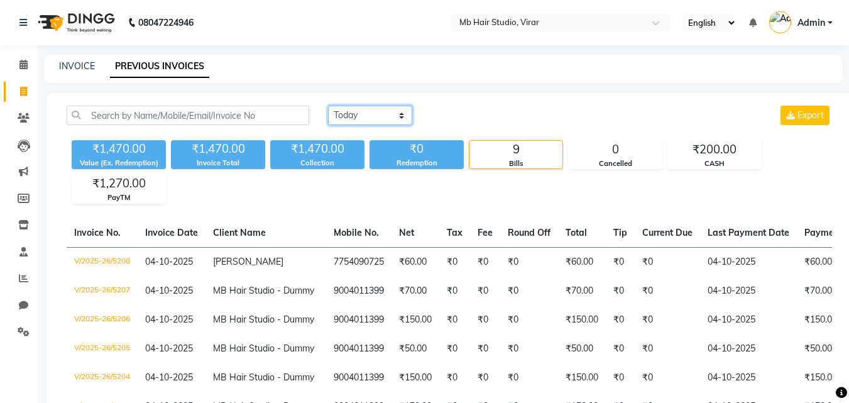
click at [376, 118] on select "Today Yesterday Custom Range" at bounding box center [370, 115] width 84 height 19
click at [328, 106] on select "Today Yesterday Custom Range" at bounding box center [370, 115] width 84 height 19
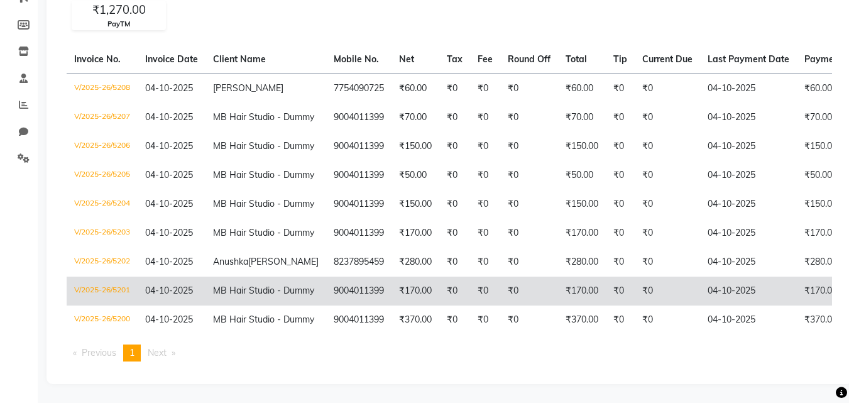
scroll to position [376, 0]
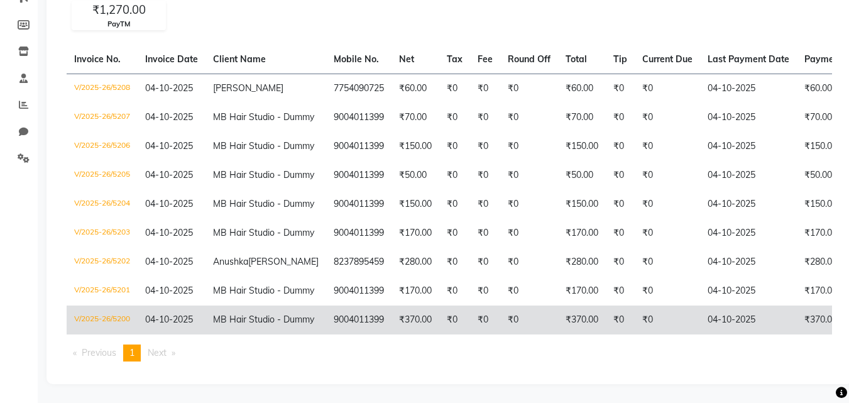
click at [606, 307] on td "₹0" at bounding box center [620, 319] width 29 height 29
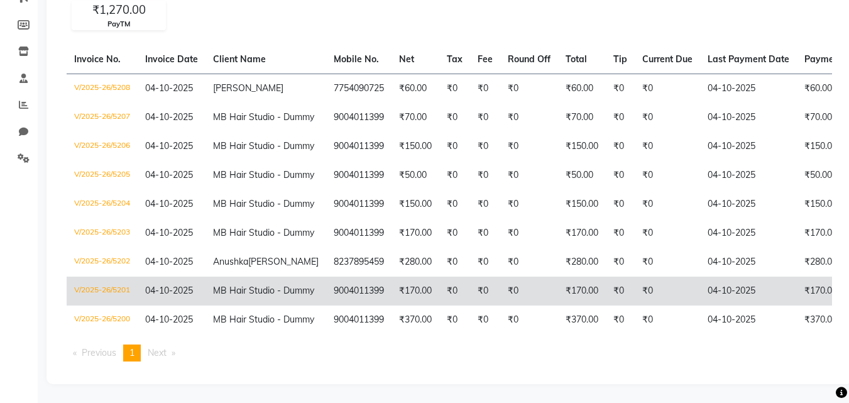
click at [635, 276] on td "₹0" at bounding box center [667, 290] width 65 height 29
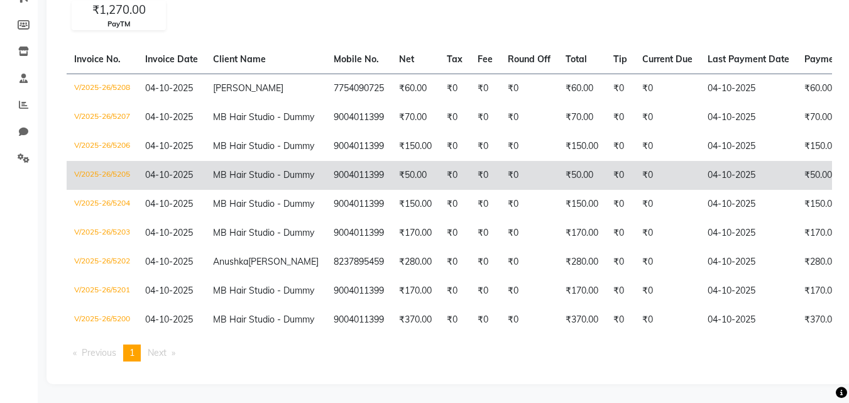
click at [558, 190] on td "₹50.00" at bounding box center [582, 175] width 48 height 29
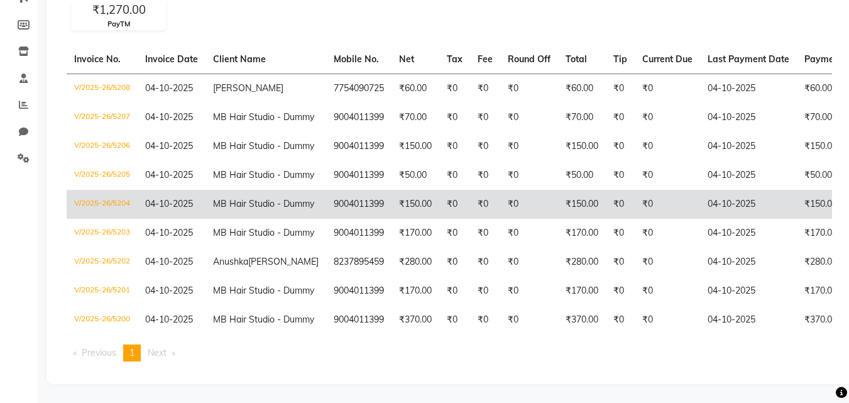
click at [606, 219] on td "₹0" at bounding box center [620, 204] width 29 height 29
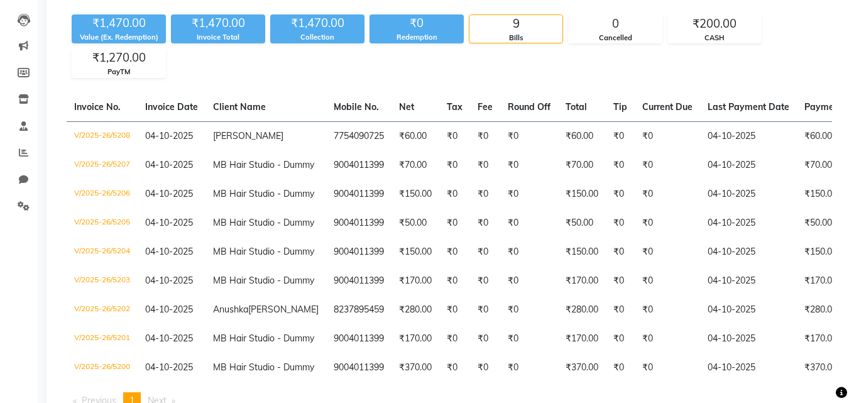
scroll to position [189, 0]
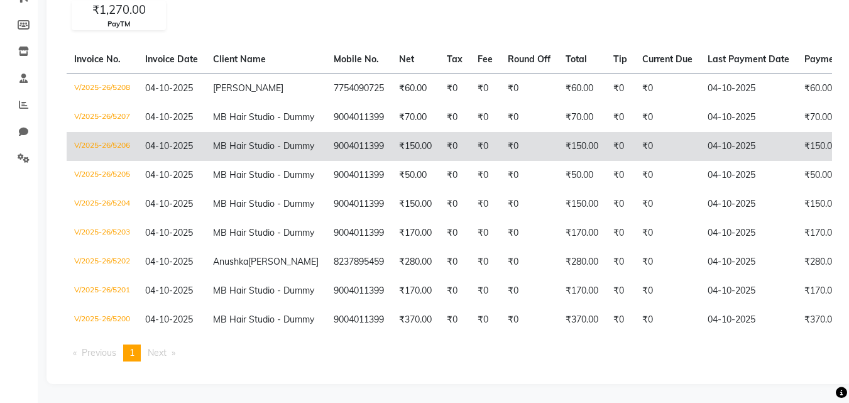
click at [606, 156] on td "₹0" at bounding box center [620, 146] width 29 height 29
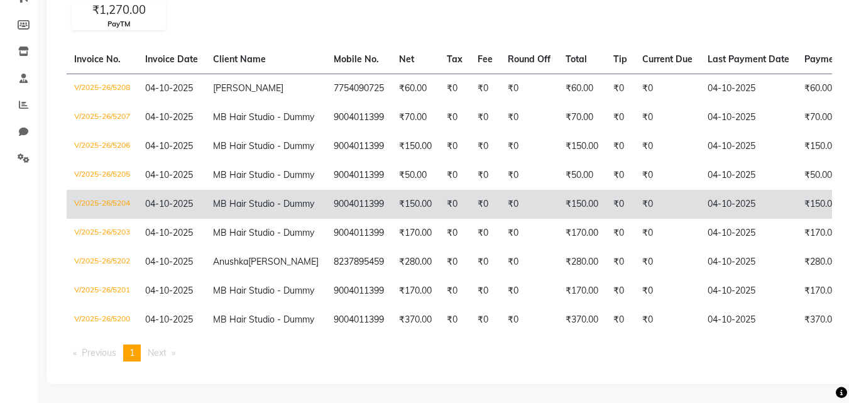
click at [558, 219] on td "₹150.00" at bounding box center [582, 204] width 48 height 29
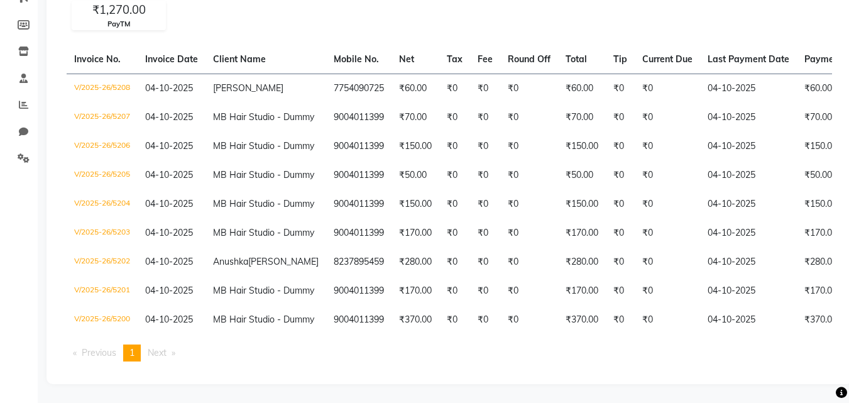
scroll to position [0, 0]
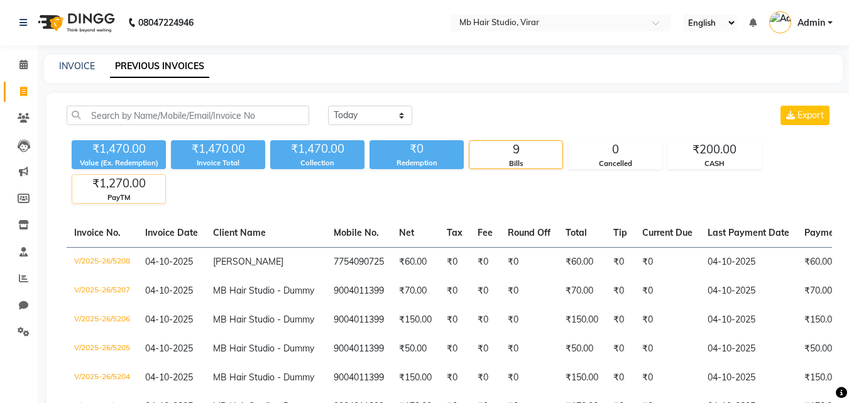
click at [119, 189] on div "₹1,270.00" at bounding box center [118, 184] width 93 height 18
click at [702, 97] on div "Today Yesterday Custom Range Export ₹1,470.00 Value (Ex. Redemption) ₹1,470.00 …" at bounding box center [450, 310] width 806 height 435
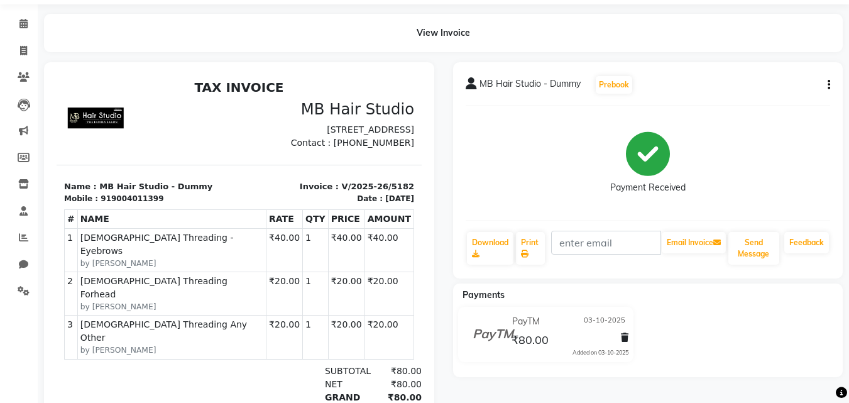
scroll to position [63, 0]
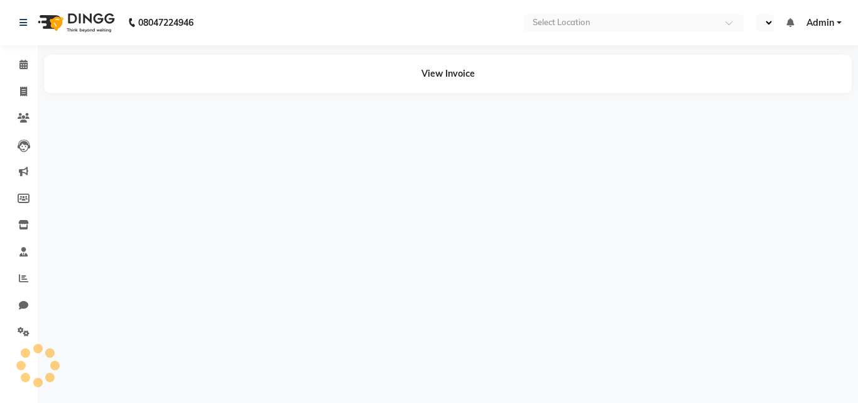
select select "en"
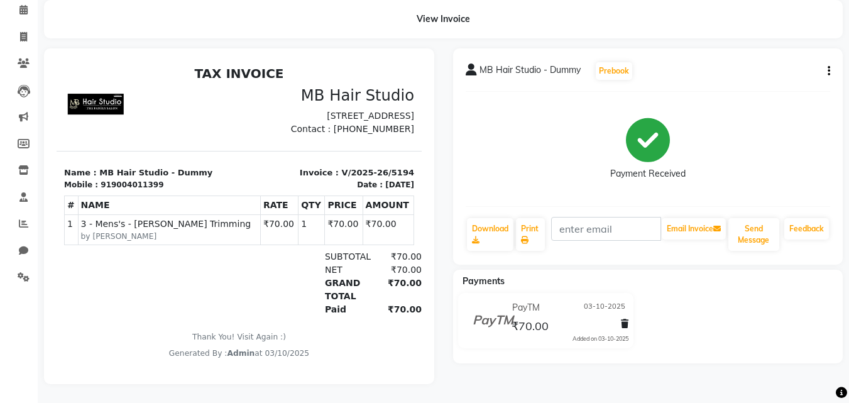
scroll to position [64, 0]
click at [828, 71] on icon "button" at bounding box center [829, 71] width 3 height 1
click at [764, 32] on div "Cancel Invoice" at bounding box center [766, 40] width 86 height 16
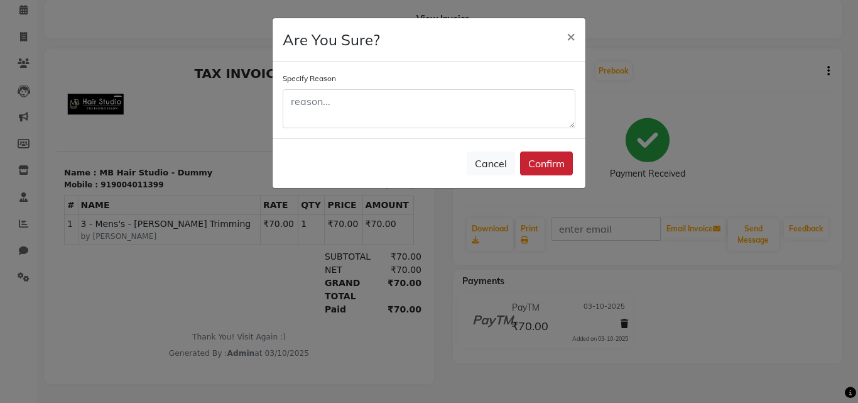
click at [558, 165] on button "Confirm" at bounding box center [546, 163] width 53 height 24
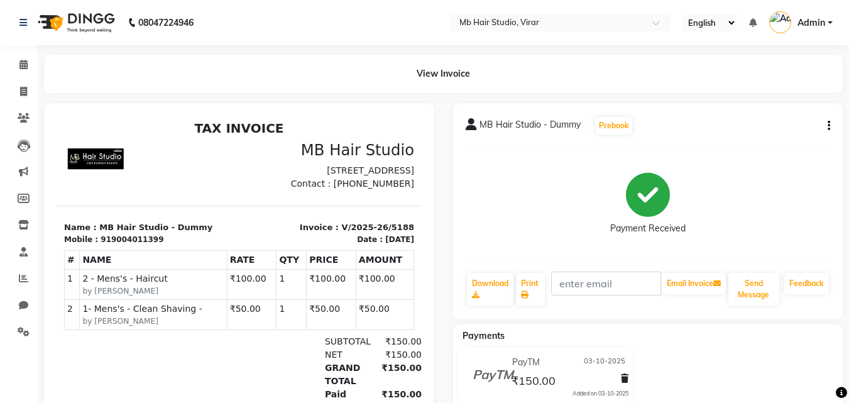
click at [828, 126] on icon "button" at bounding box center [829, 126] width 3 height 1
click at [748, 100] on div "Cancel Invoice" at bounding box center [766, 95] width 86 height 16
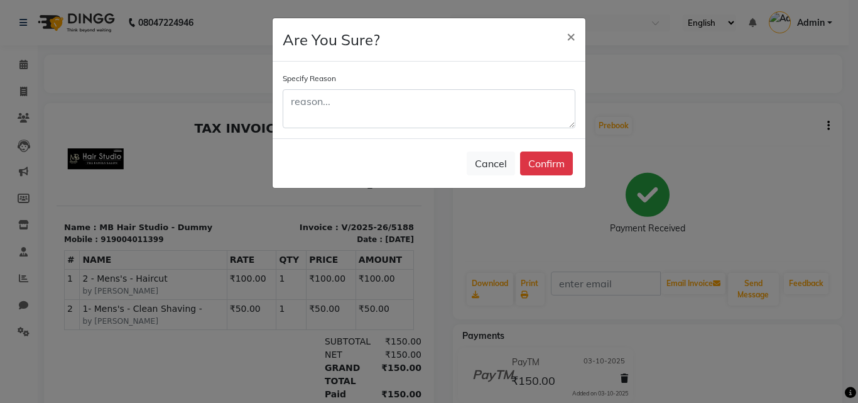
click at [557, 167] on button "Confirm" at bounding box center [546, 163] width 53 height 24
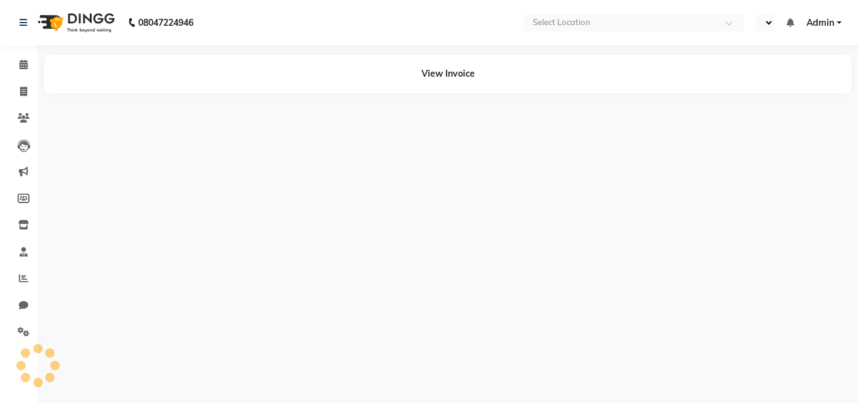
select select "en"
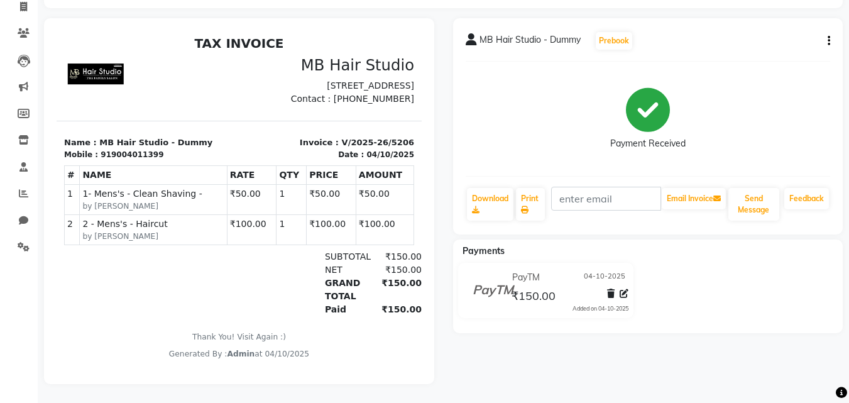
scroll to position [94, 0]
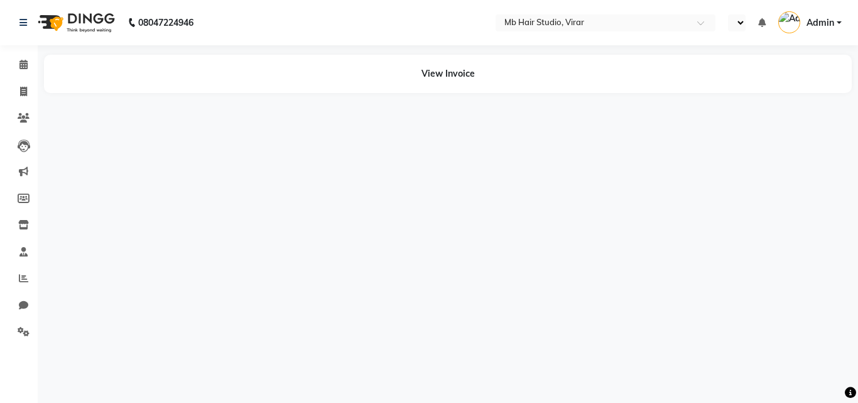
select select "en"
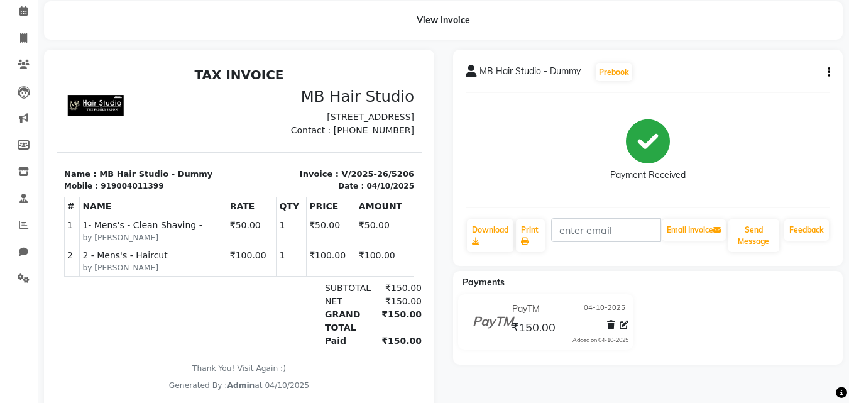
scroll to position [31, 0]
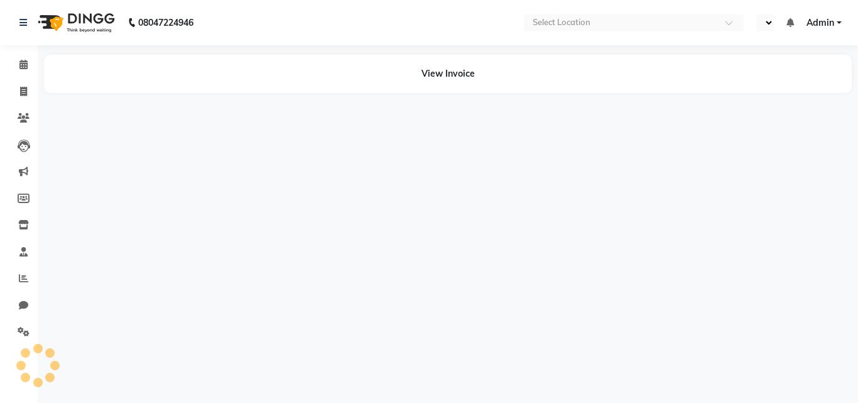
select select "en"
